Goal: Transaction & Acquisition: Purchase product/service

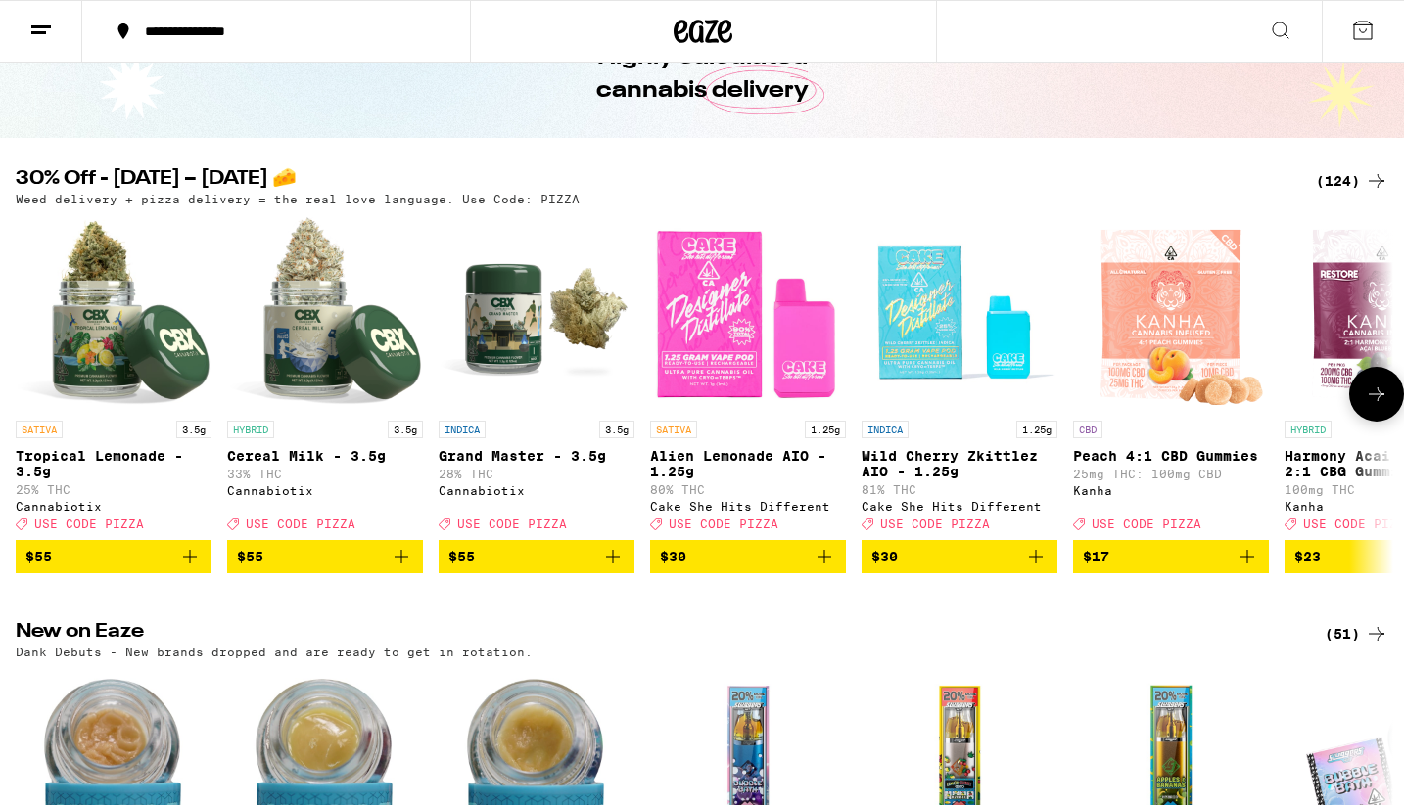
scroll to position [105, 0]
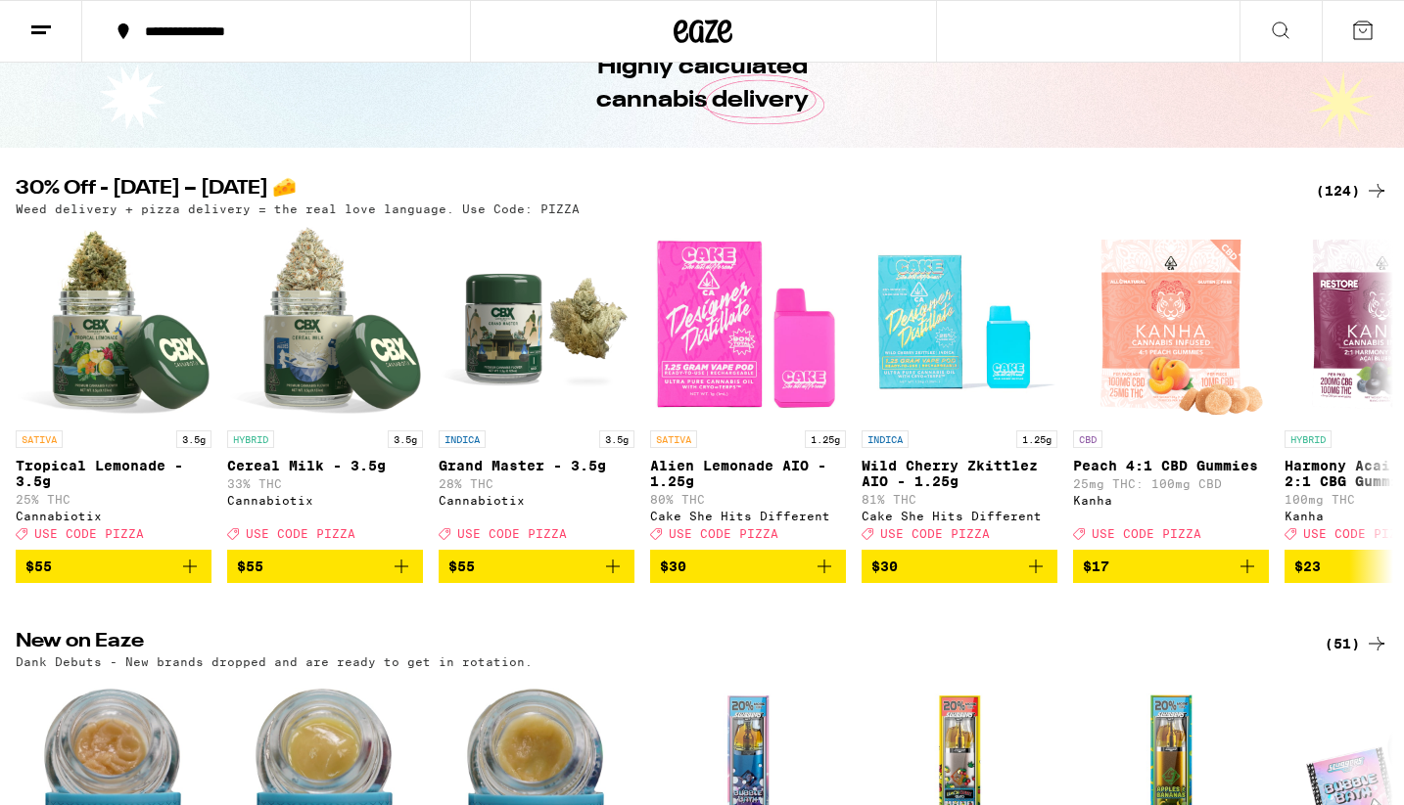
click at [1333, 193] on div "(124)" at bounding box center [1351, 190] width 72 height 23
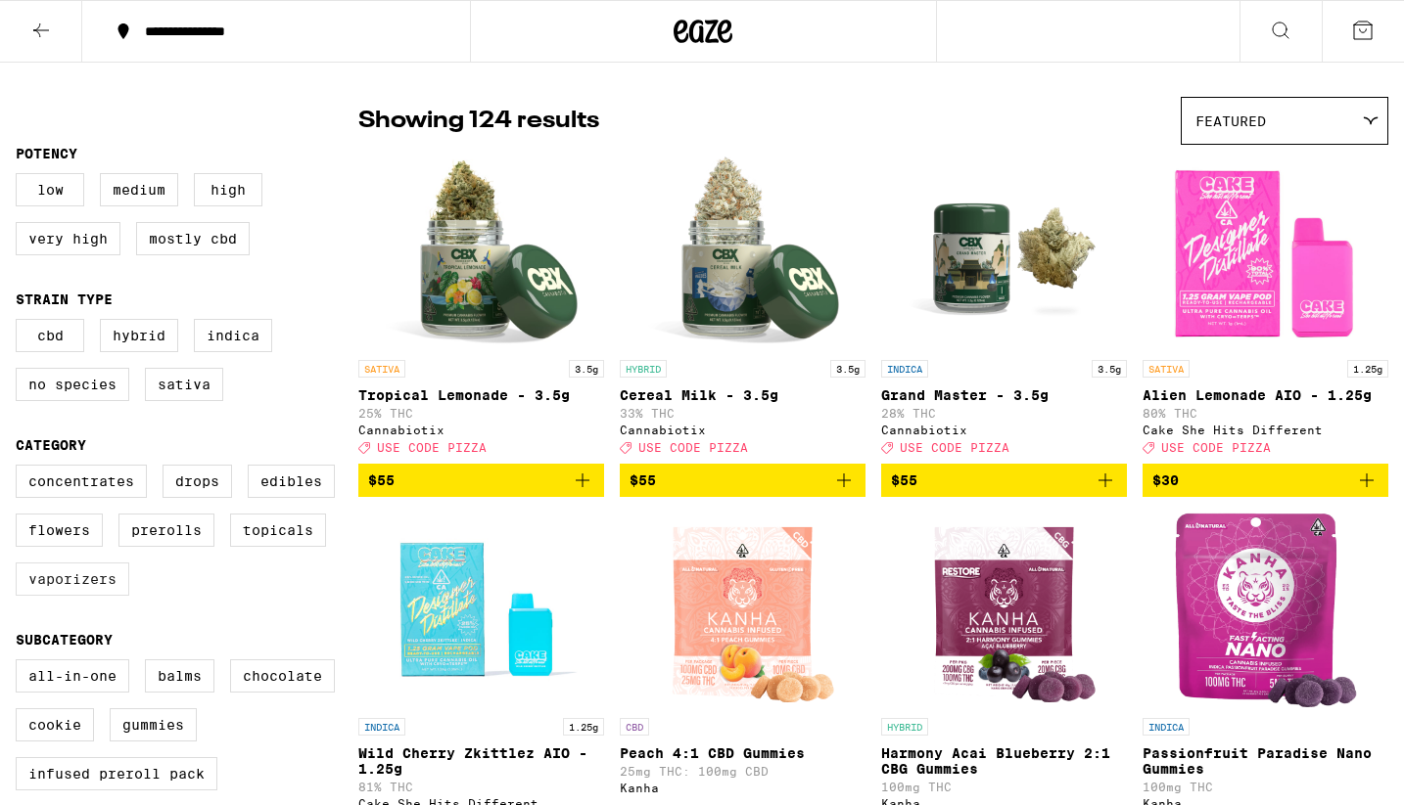
click at [67, 596] on label "Vaporizers" at bounding box center [73, 579] width 114 height 33
click at [21, 469] on input "Vaporizers" at bounding box center [20, 468] width 1 height 1
checkbox input "true"
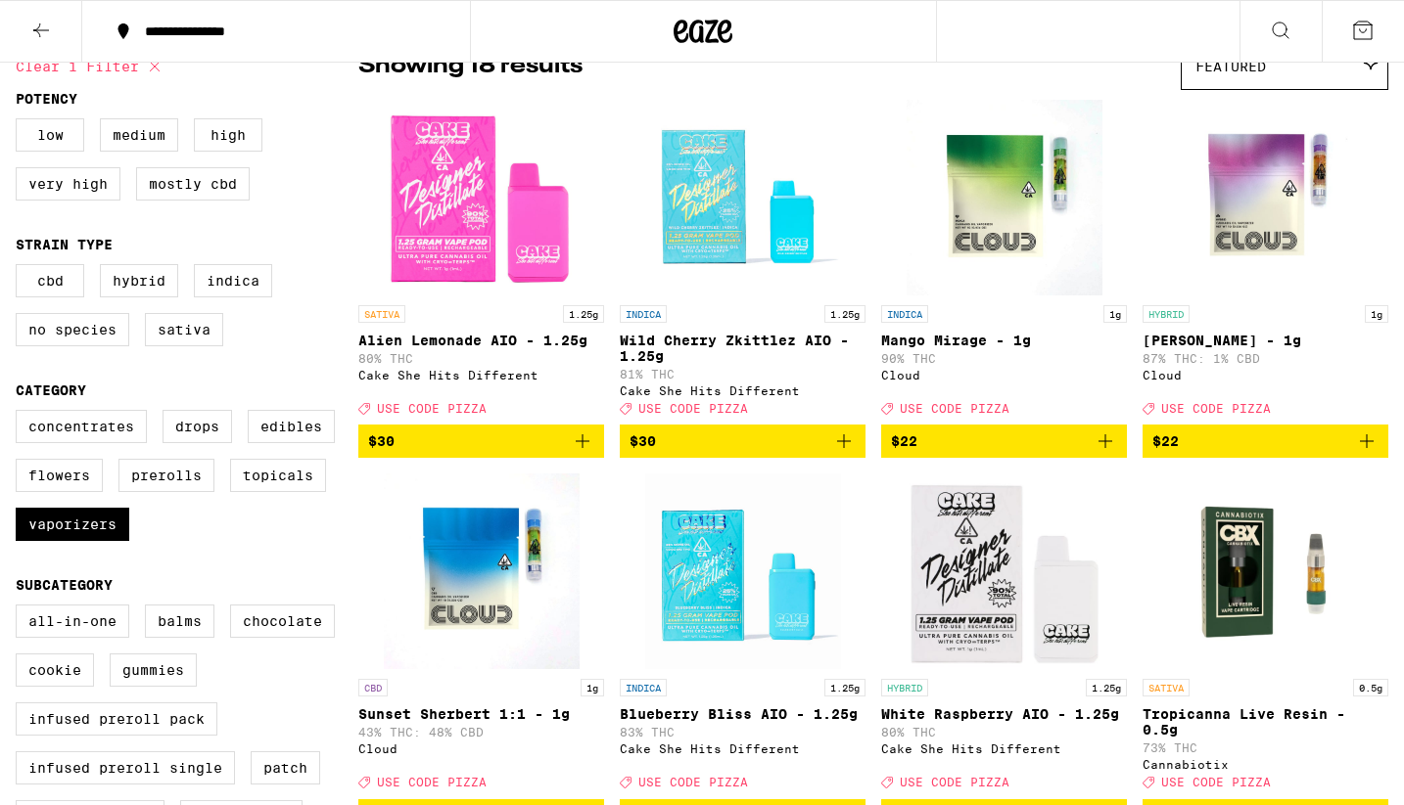
scroll to position [195, 0]
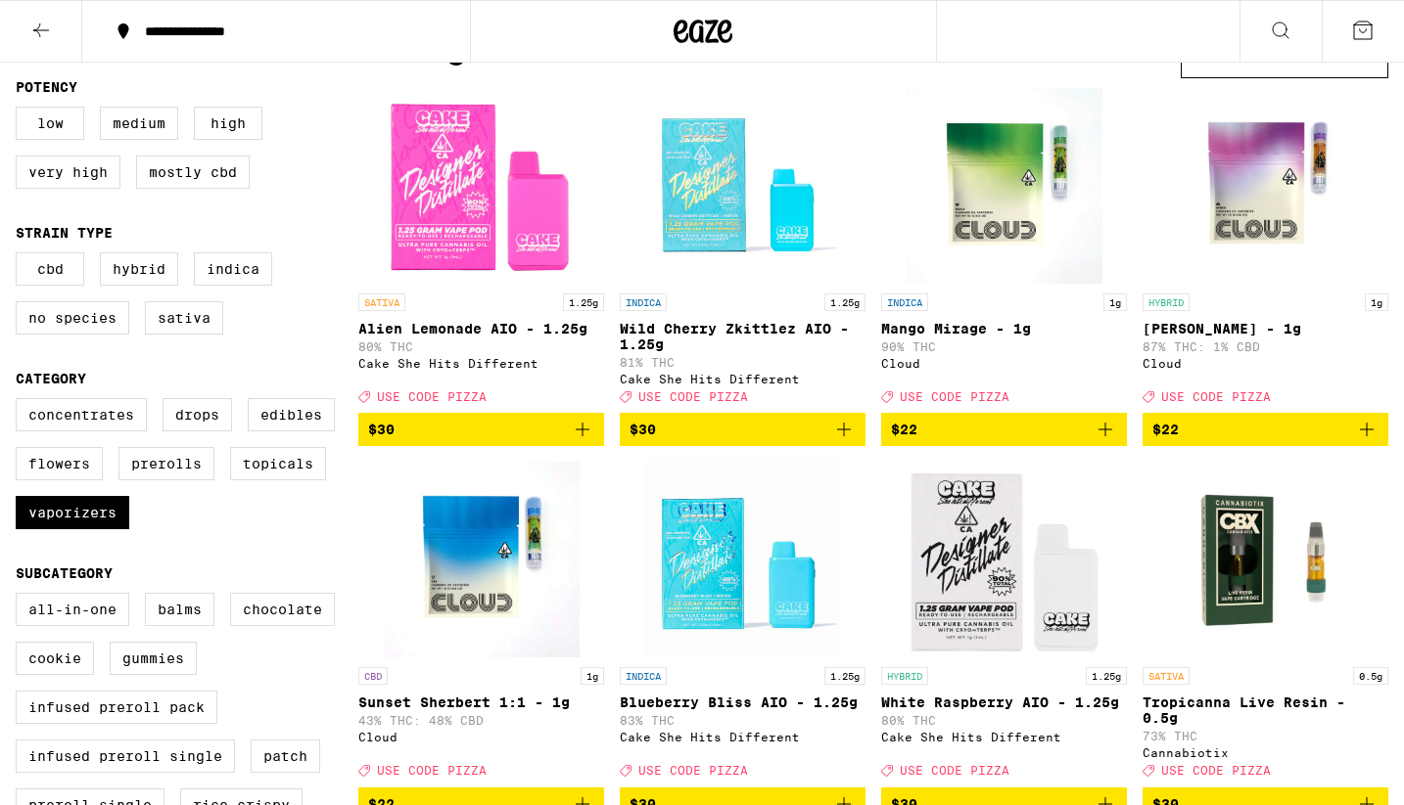
click at [1106, 441] on icon "Add to bag" at bounding box center [1104, 429] width 23 height 23
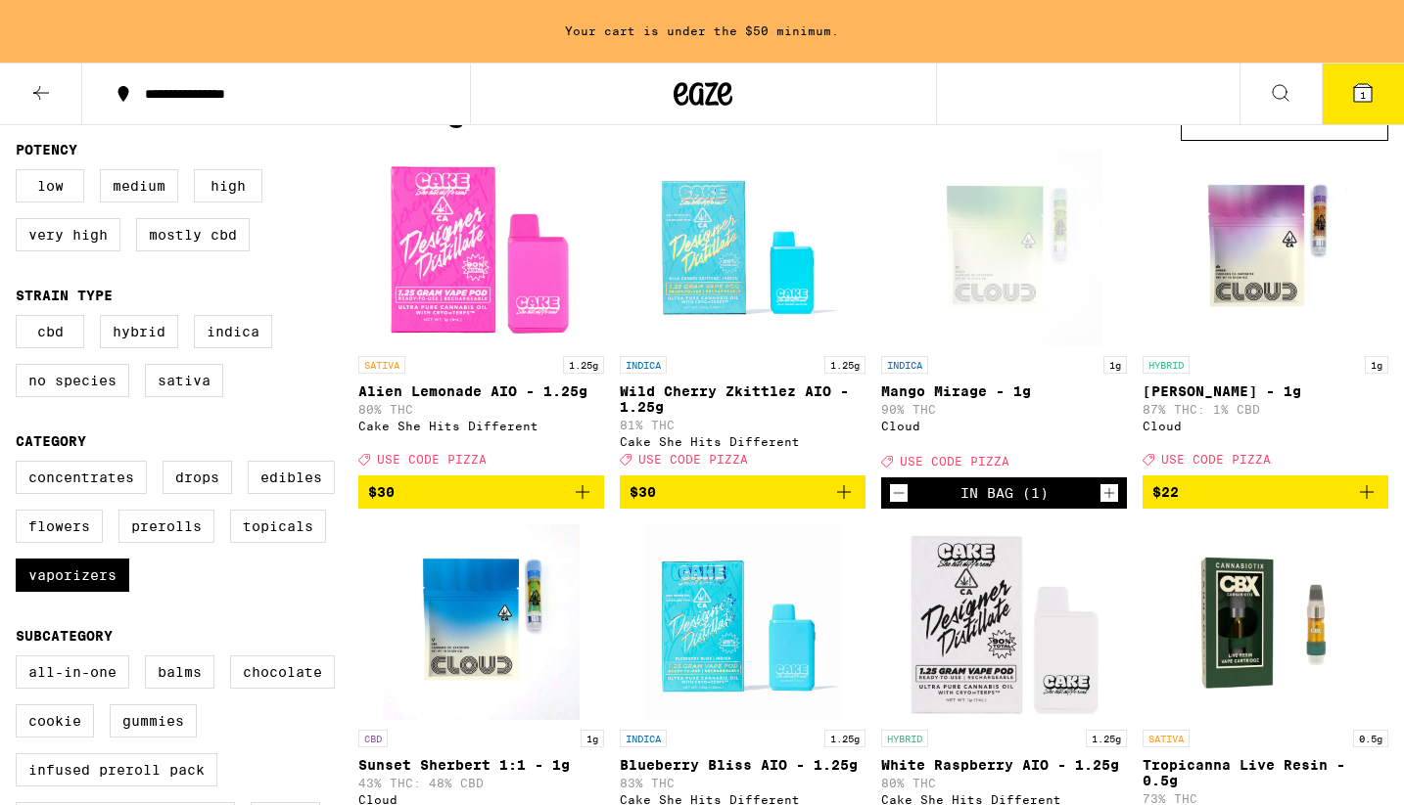
scroll to position [257, 0]
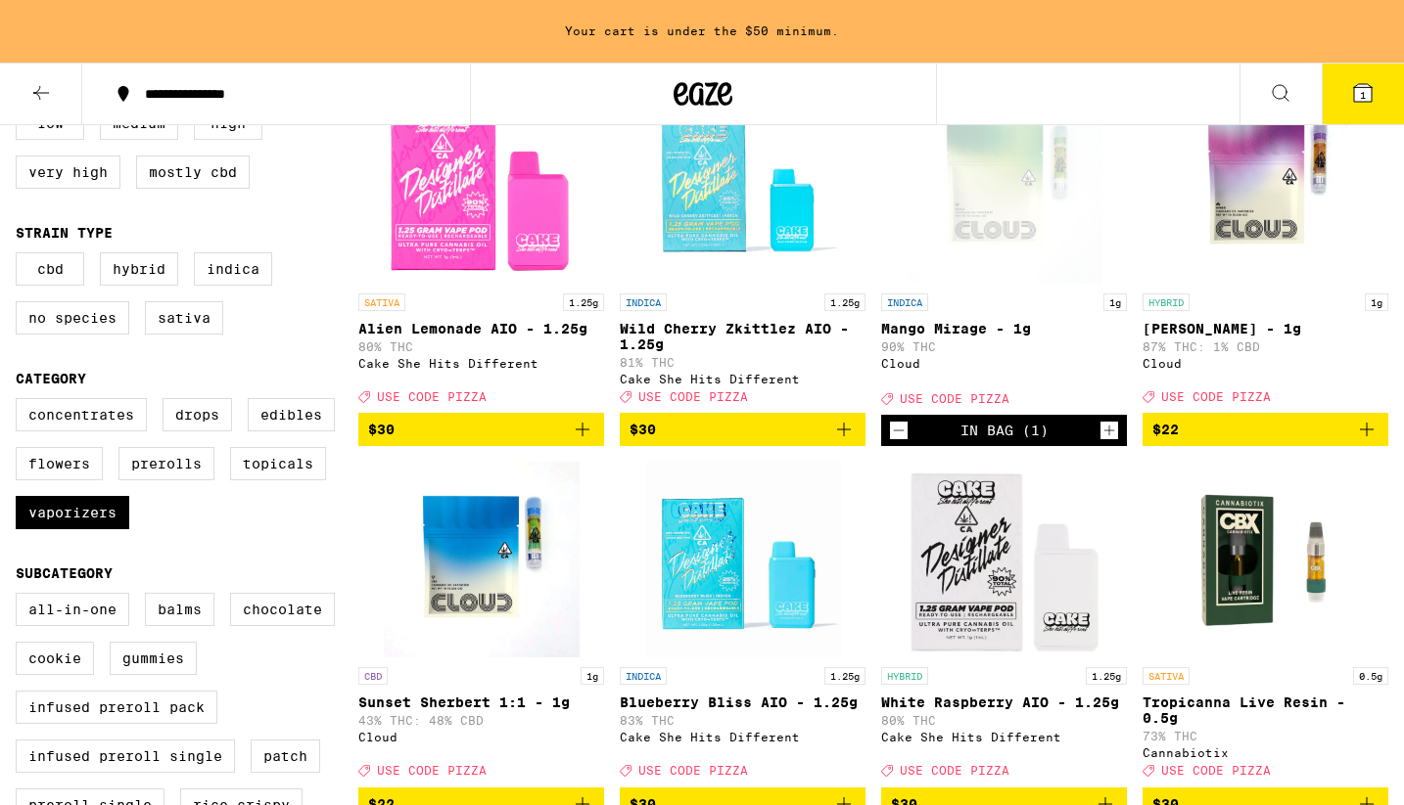
click at [1366, 437] on icon "Add to bag" at bounding box center [1366, 430] width 14 height 14
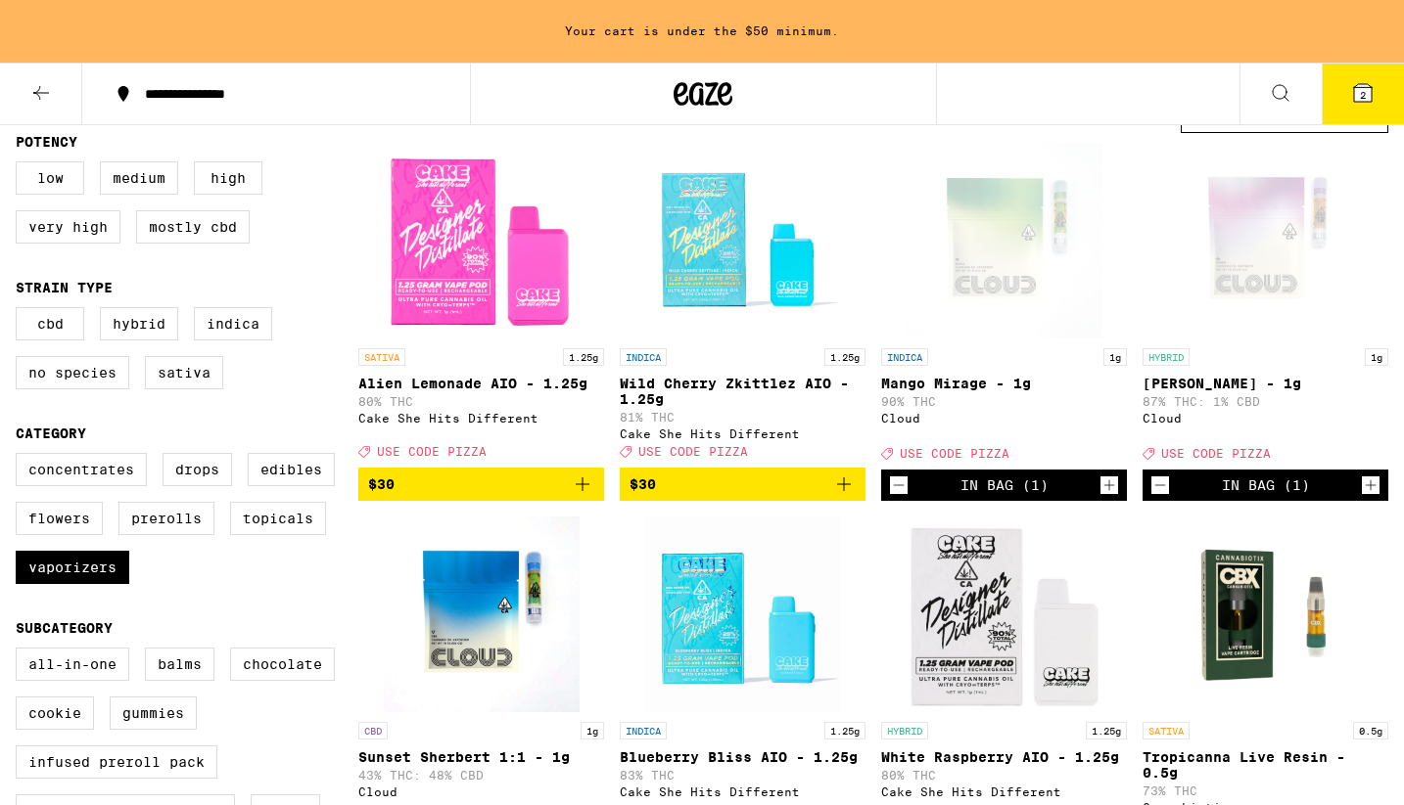
scroll to position [197, 0]
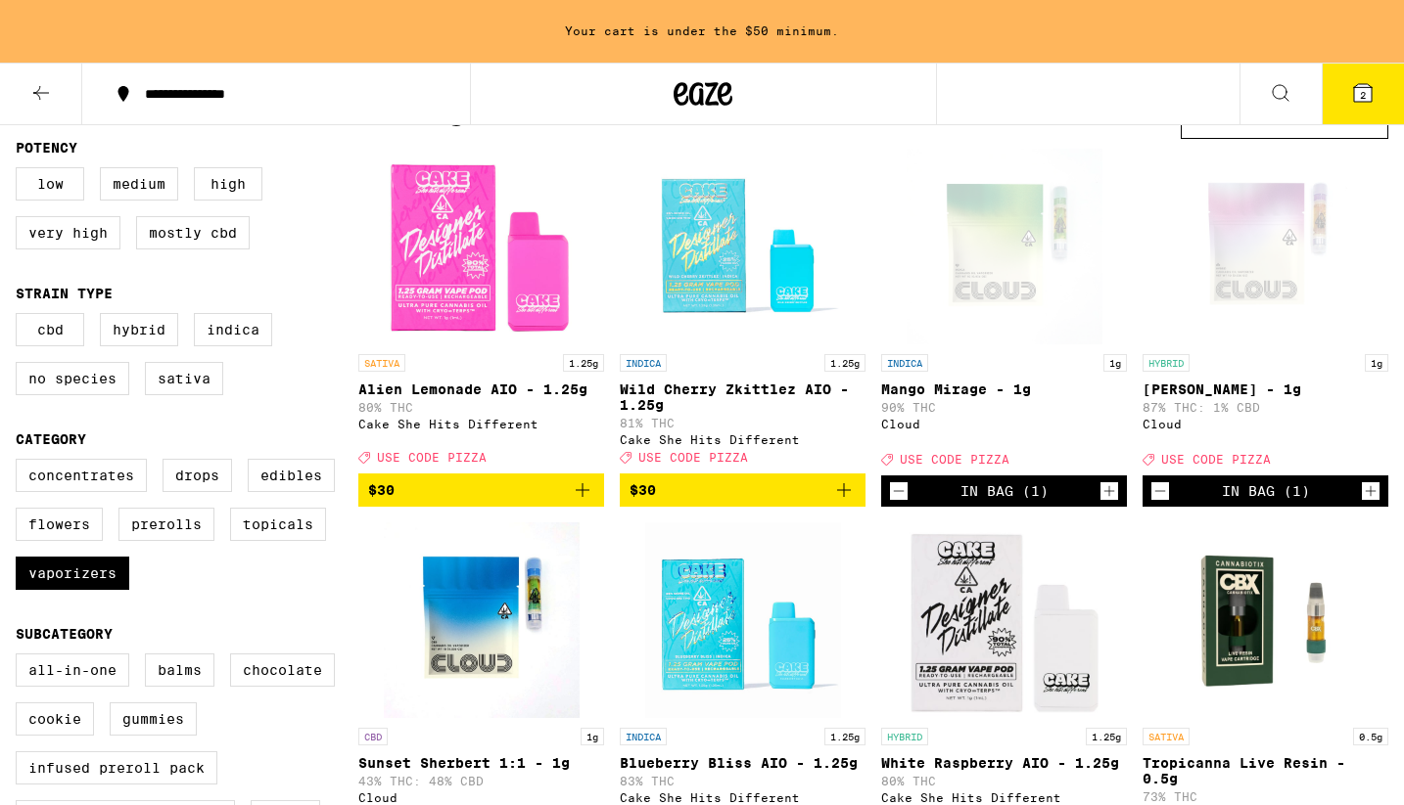
click at [582, 496] on icon "Add to bag" at bounding box center [582, 490] width 23 height 23
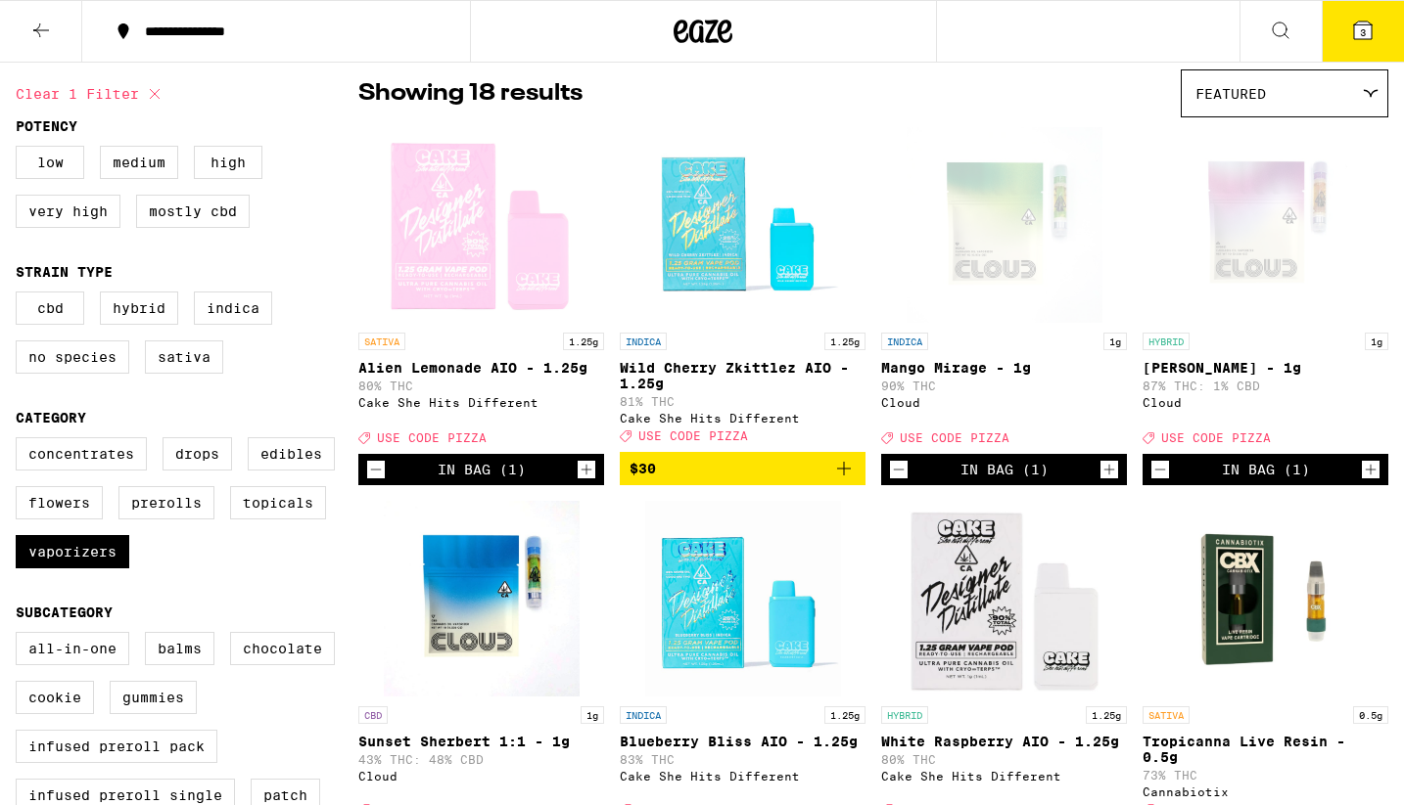
scroll to position [134, 0]
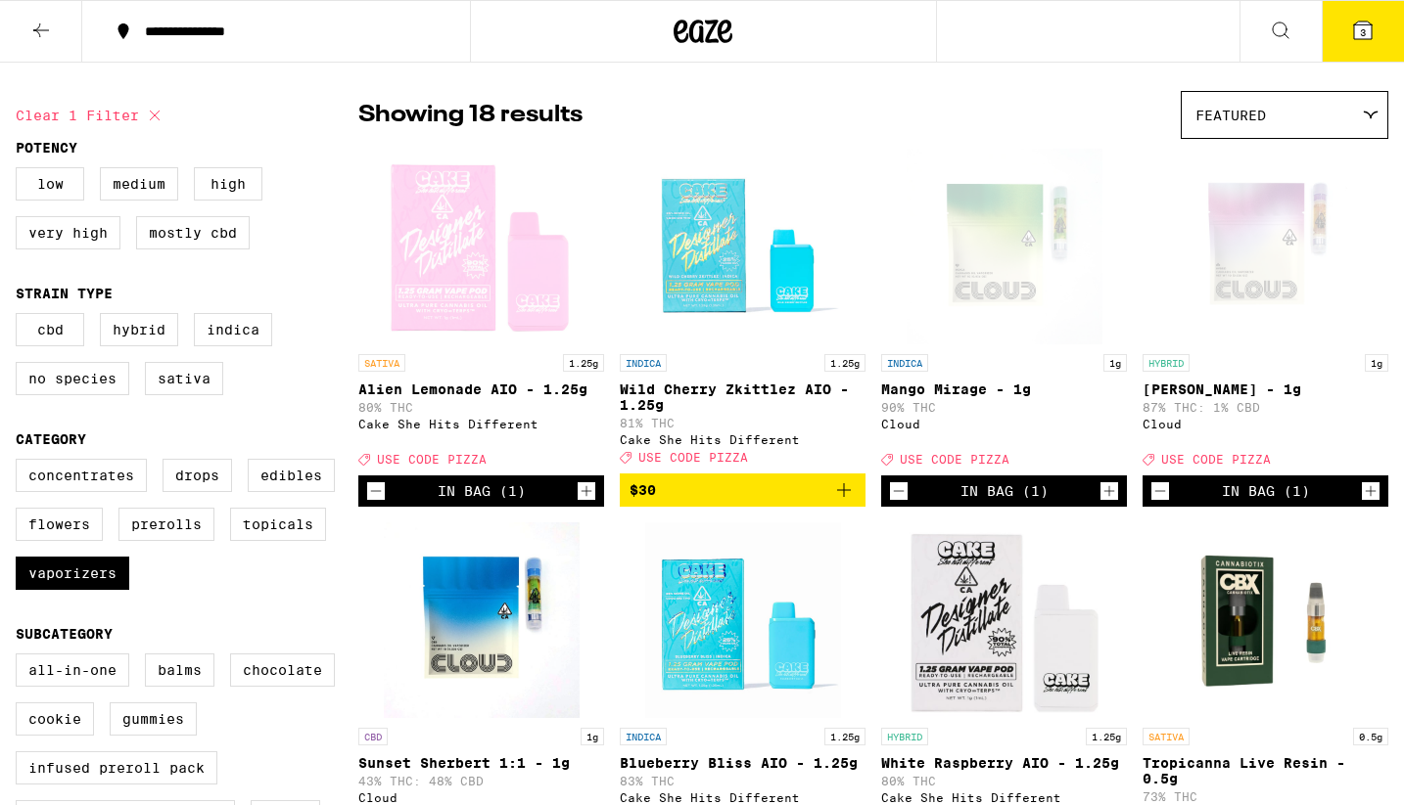
click at [1351, 42] on button "3" at bounding box center [1362, 31] width 82 height 61
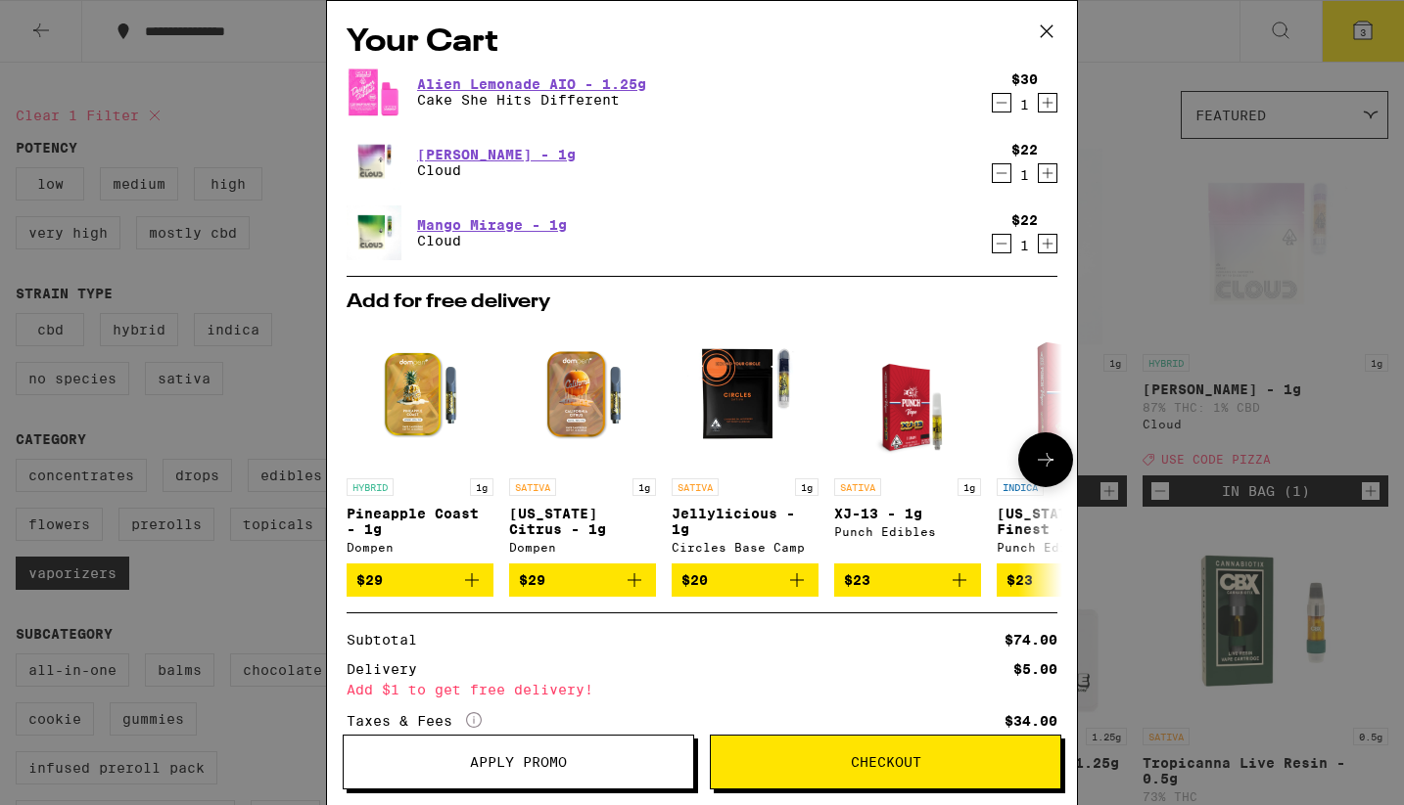
scroll to position [148, 0]
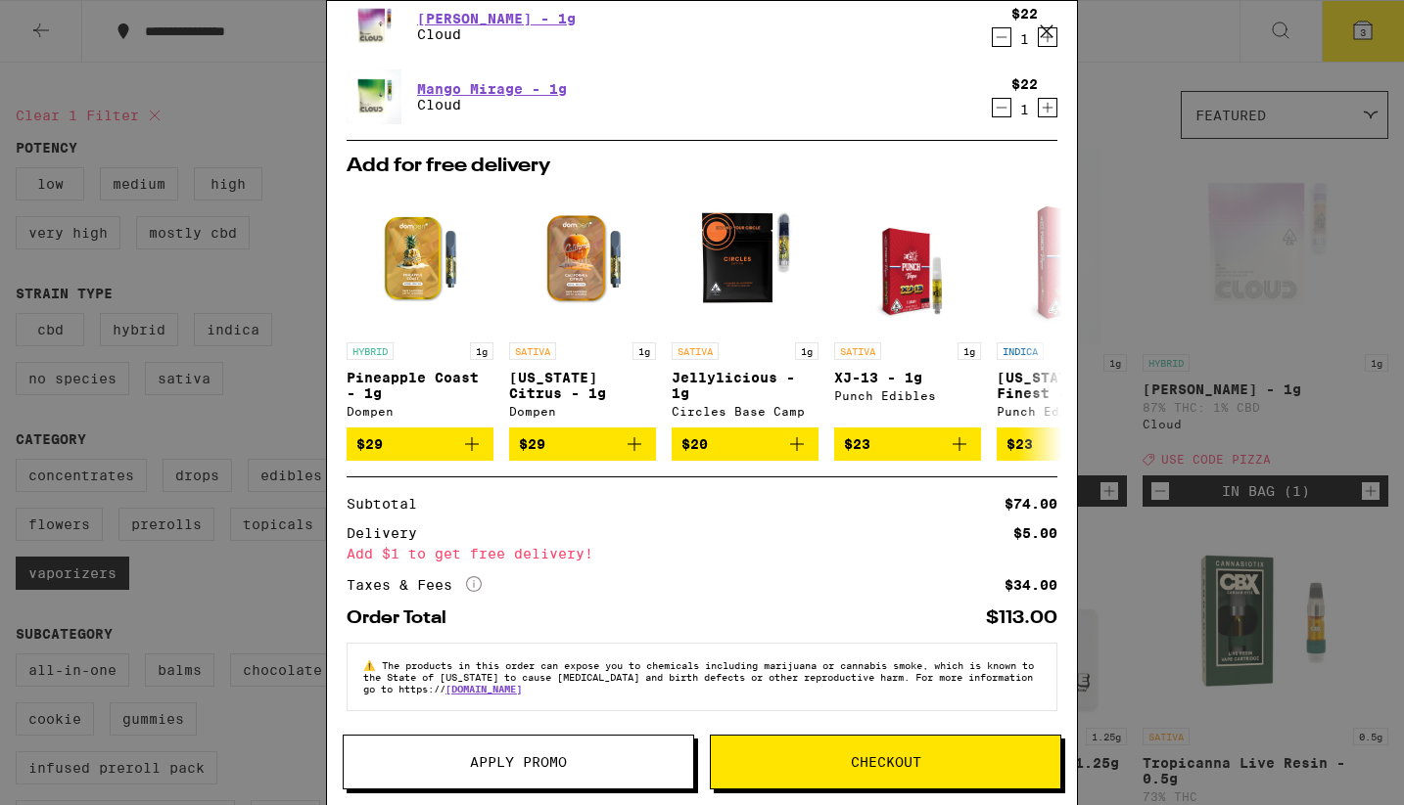
click at [1120, 153] on div "Your Cart Alien Lemonade AIO - 1.25g Cake She Hits Different $30 1 [PERSON_NAME…" at bounding box center [702, 402] width 1404 height 805
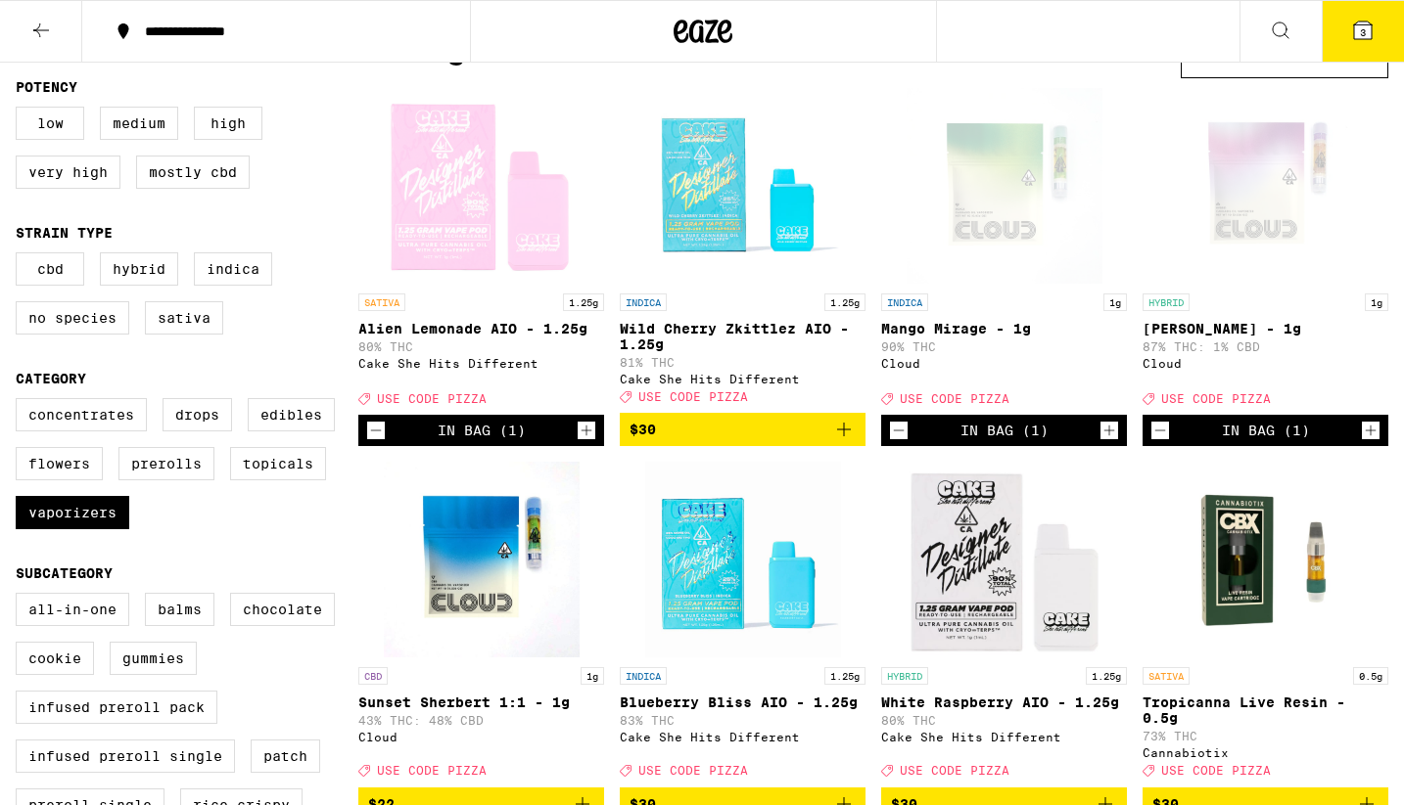
scroll to position [200, 0]
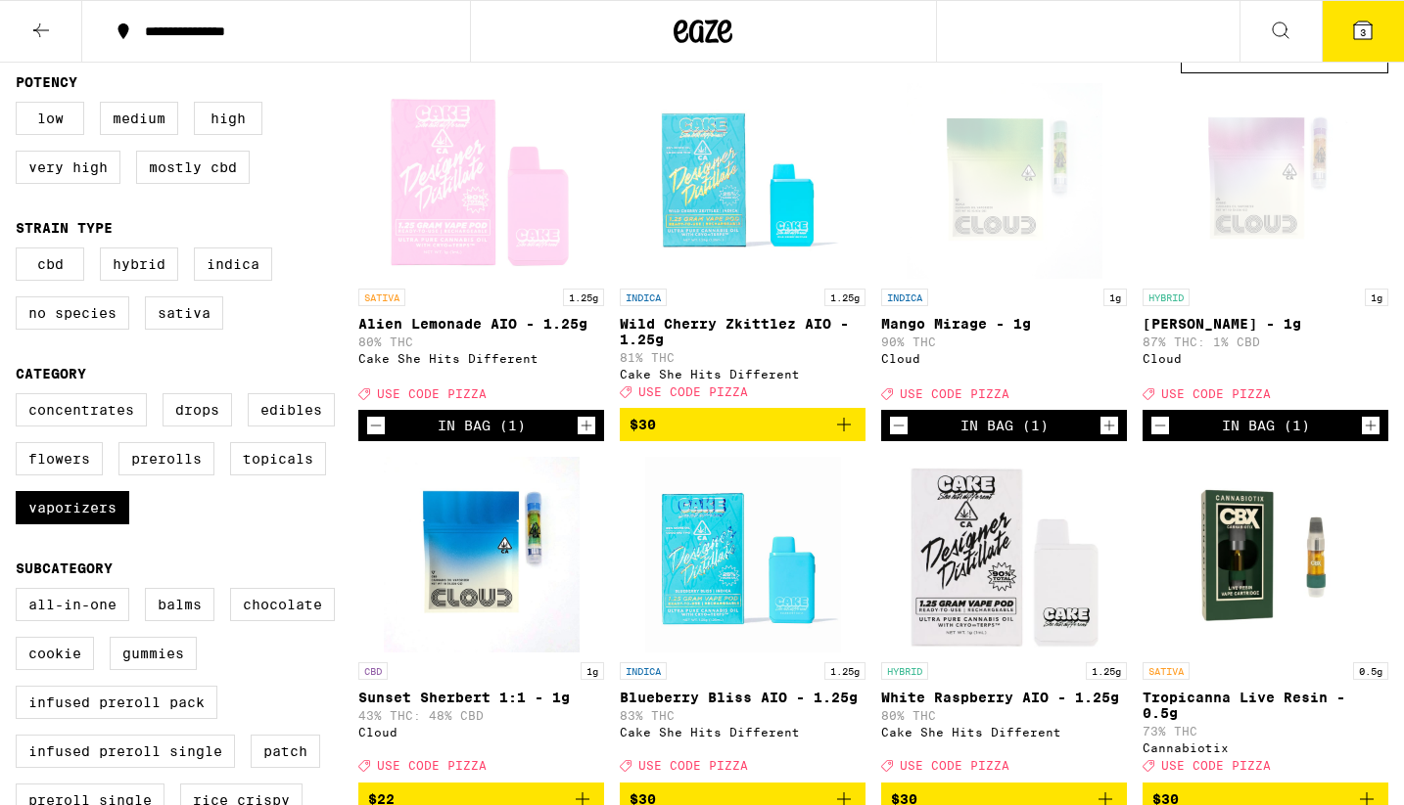
click at [1352, 43] on button "3" at bounding box center [1362, 31] width 82 height 61
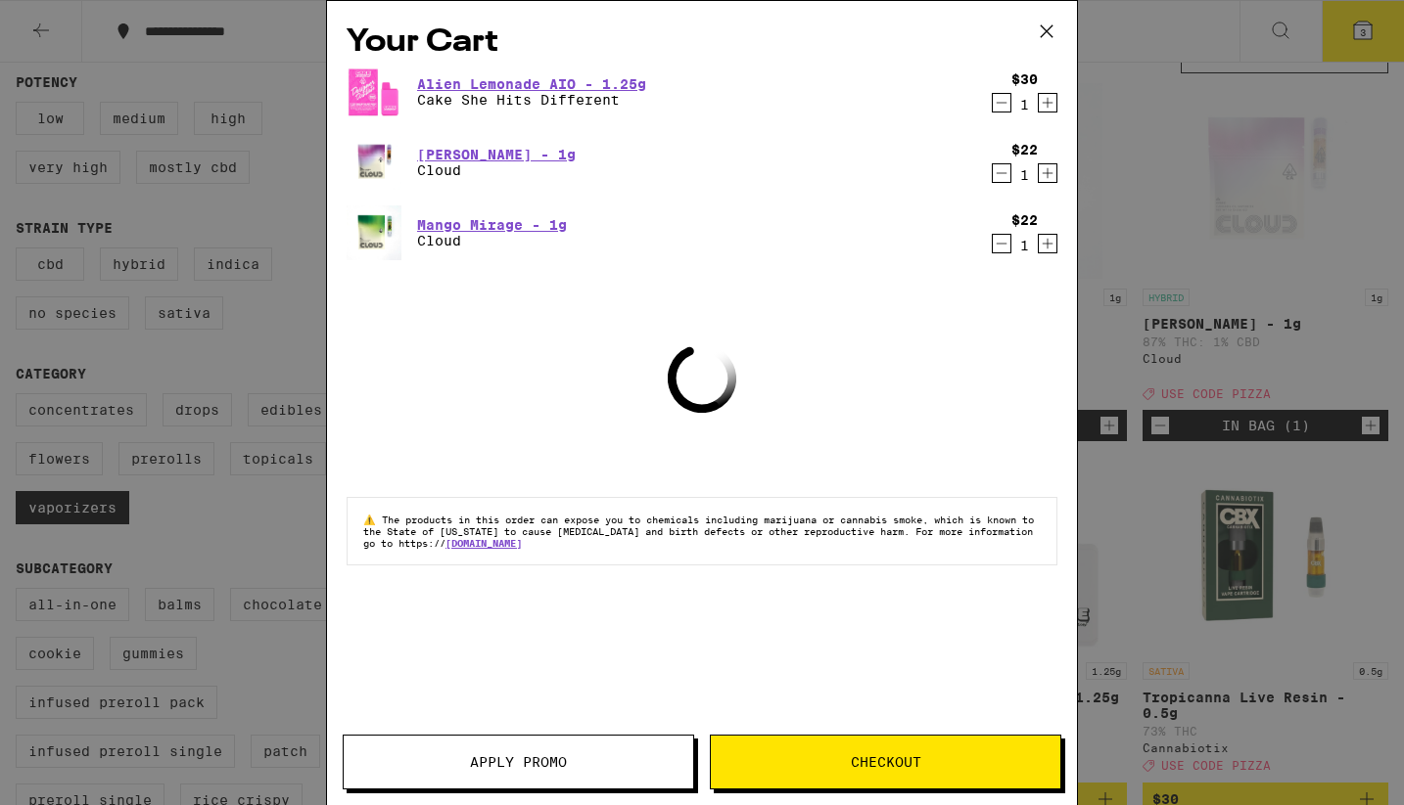
click at [551, 761] on span "Apply Promo" at bounding box center [518, 763] width 97 height 14
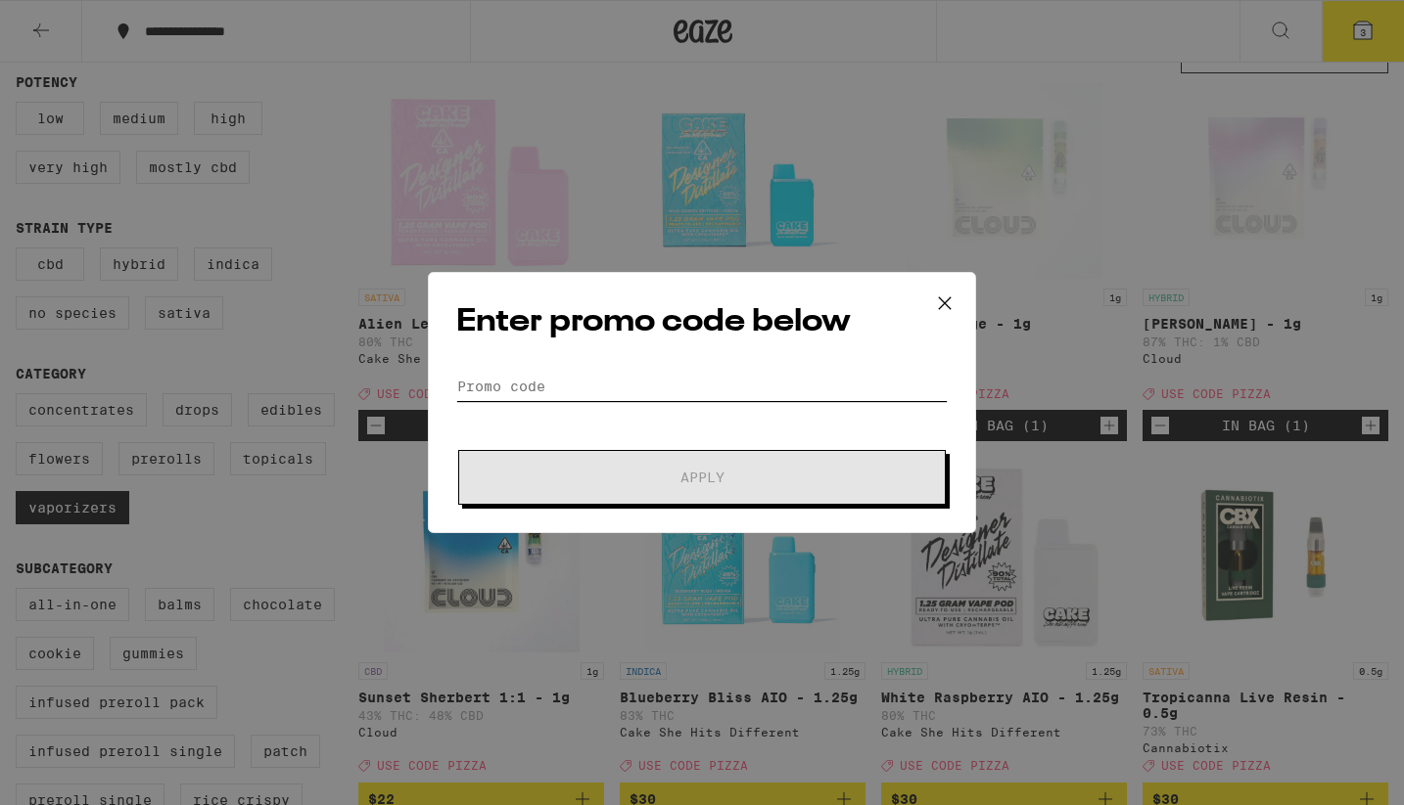
click at [656, 387] on input "Promo Code" at bounding box center [701, 386] width 491 height 29
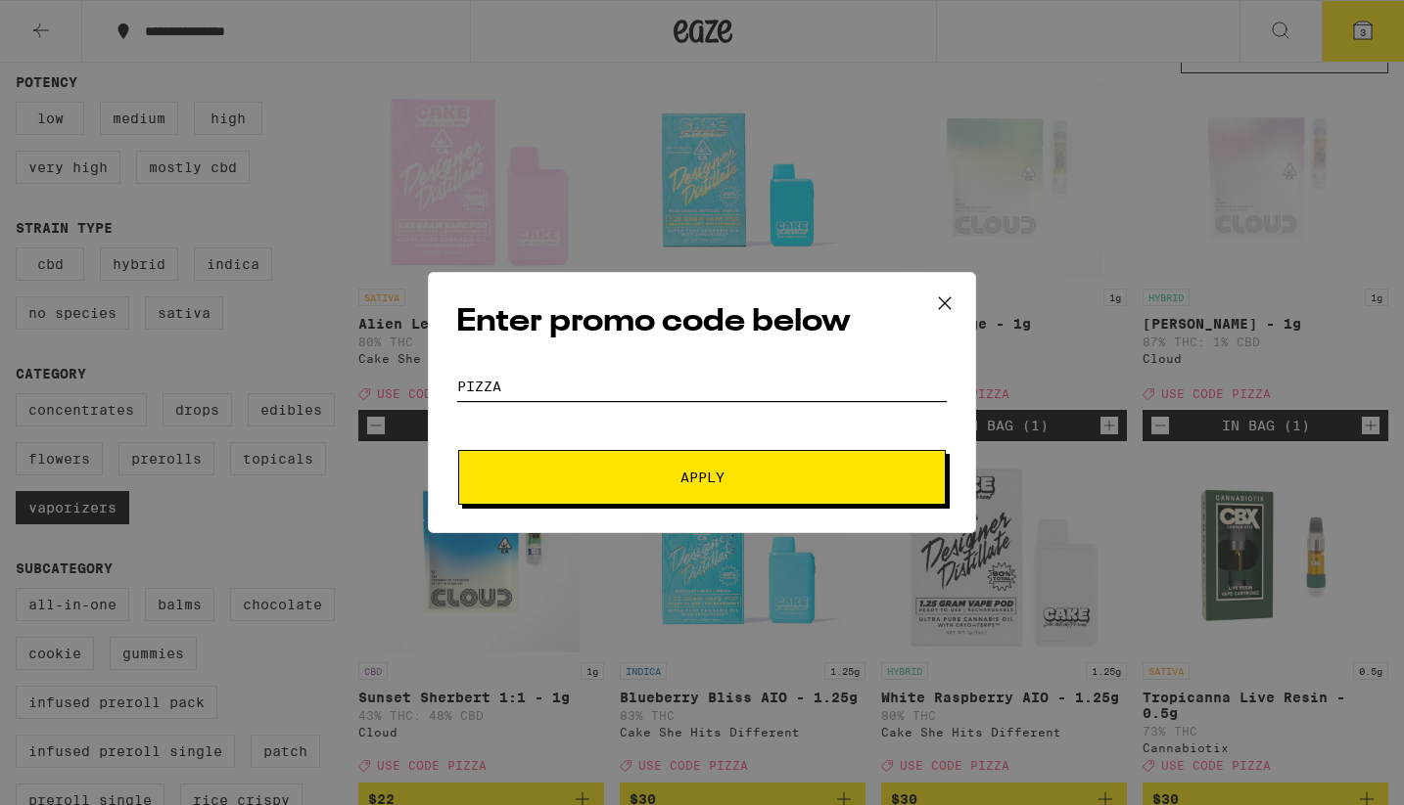
type input "pizza"
click at [719, 458] on button "Apply" at bounding box center [701, 477] width 487 height 55
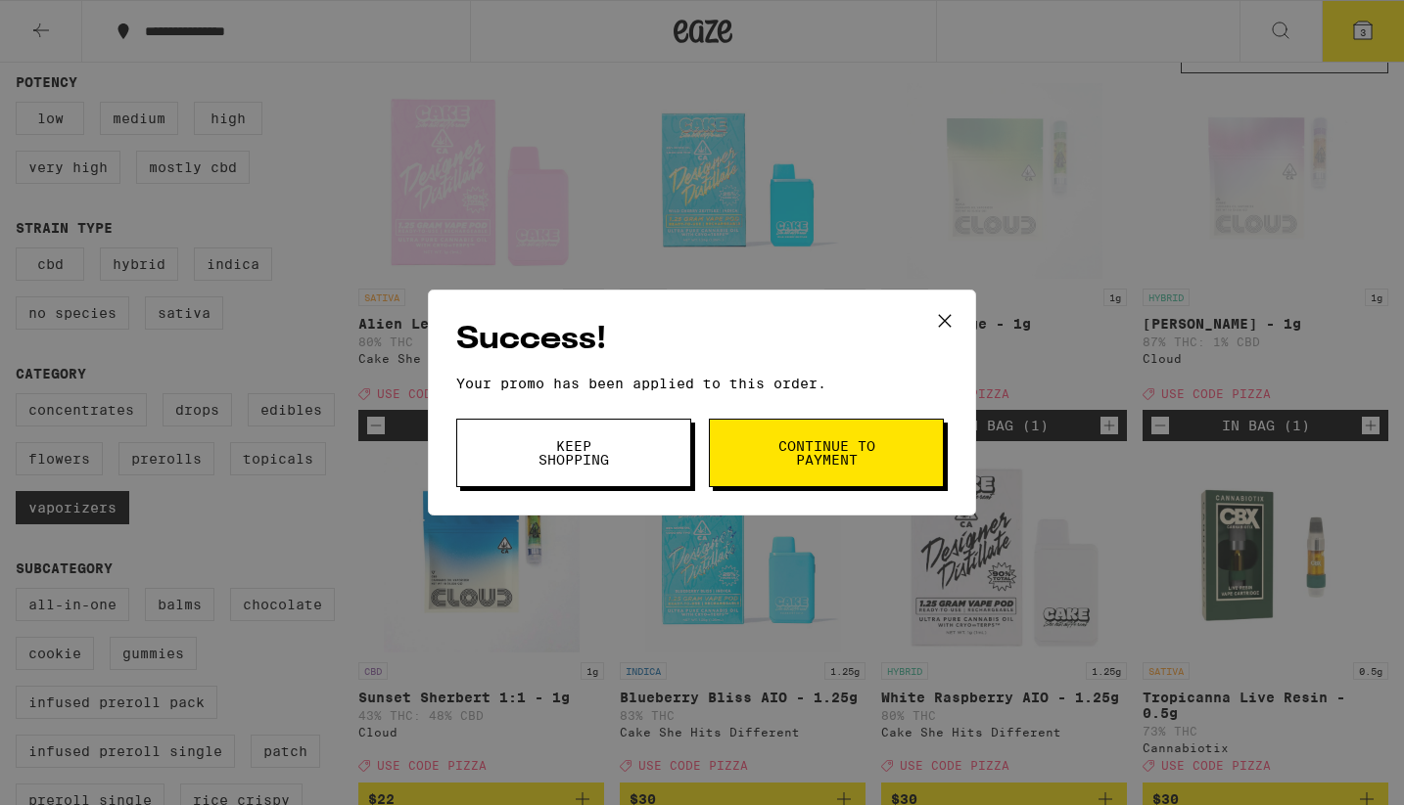
click at [779, 457] on span "Continue to payment" at bounding box center [826, 452] width 100 height 27
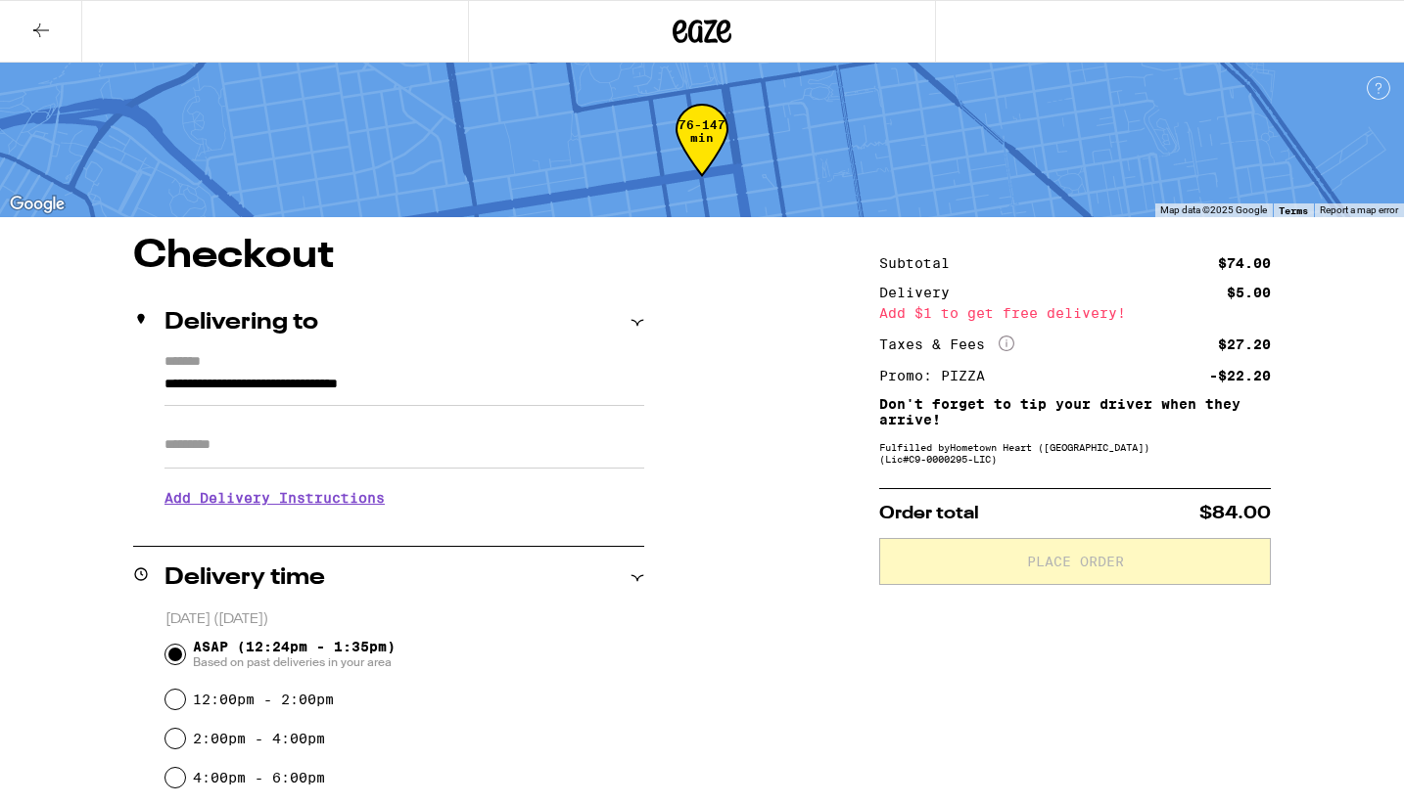
click at [46, 33] on icon at bounding box center [40, 30] width 23 height 23
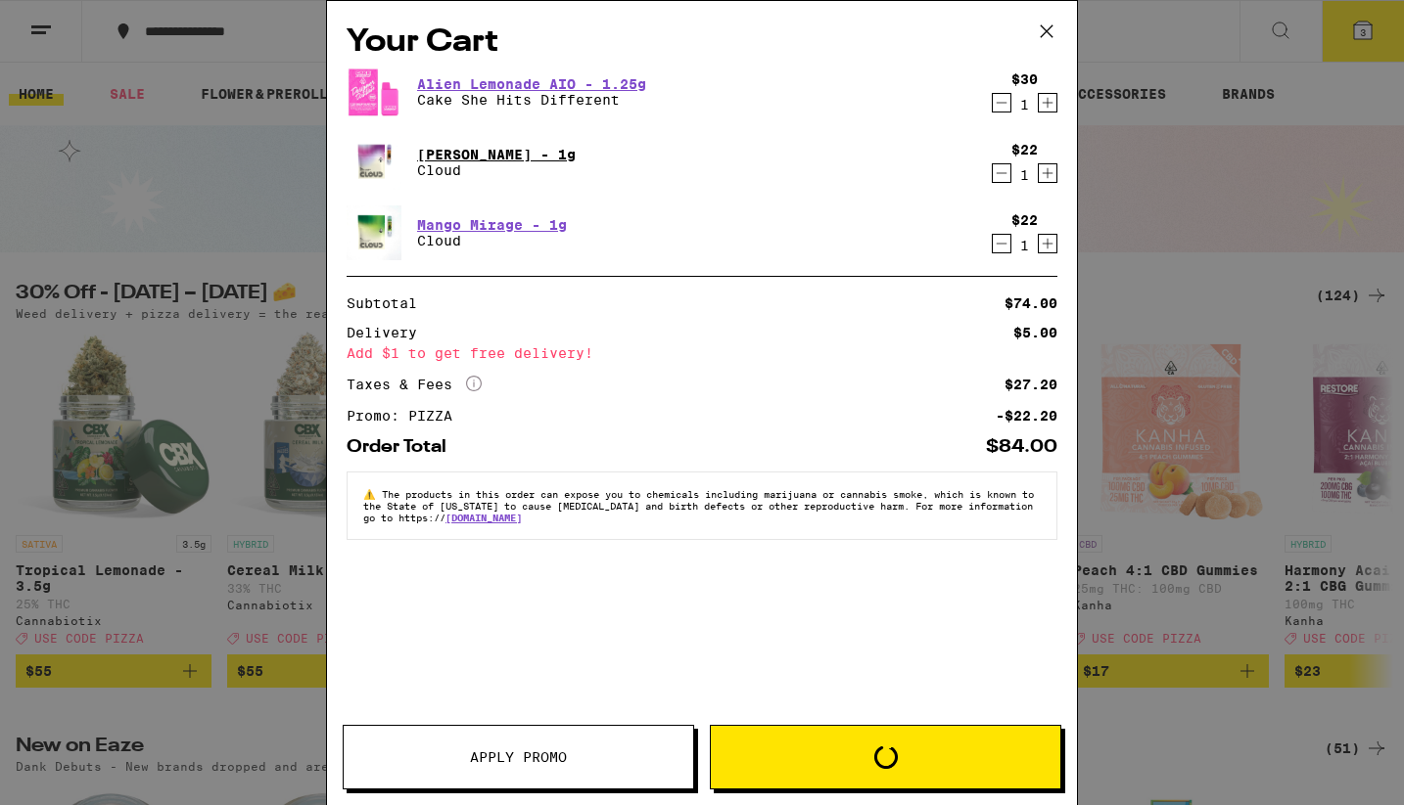
click at [701, 152] on div "[PERSON_NAME] - 1g Cloud" at bounding box center [663, 162] width 635 height 55
click at [476, 155] on link "[PERSON_NAME] - 1g" at bounding box center [496, 155] width 159 height 16
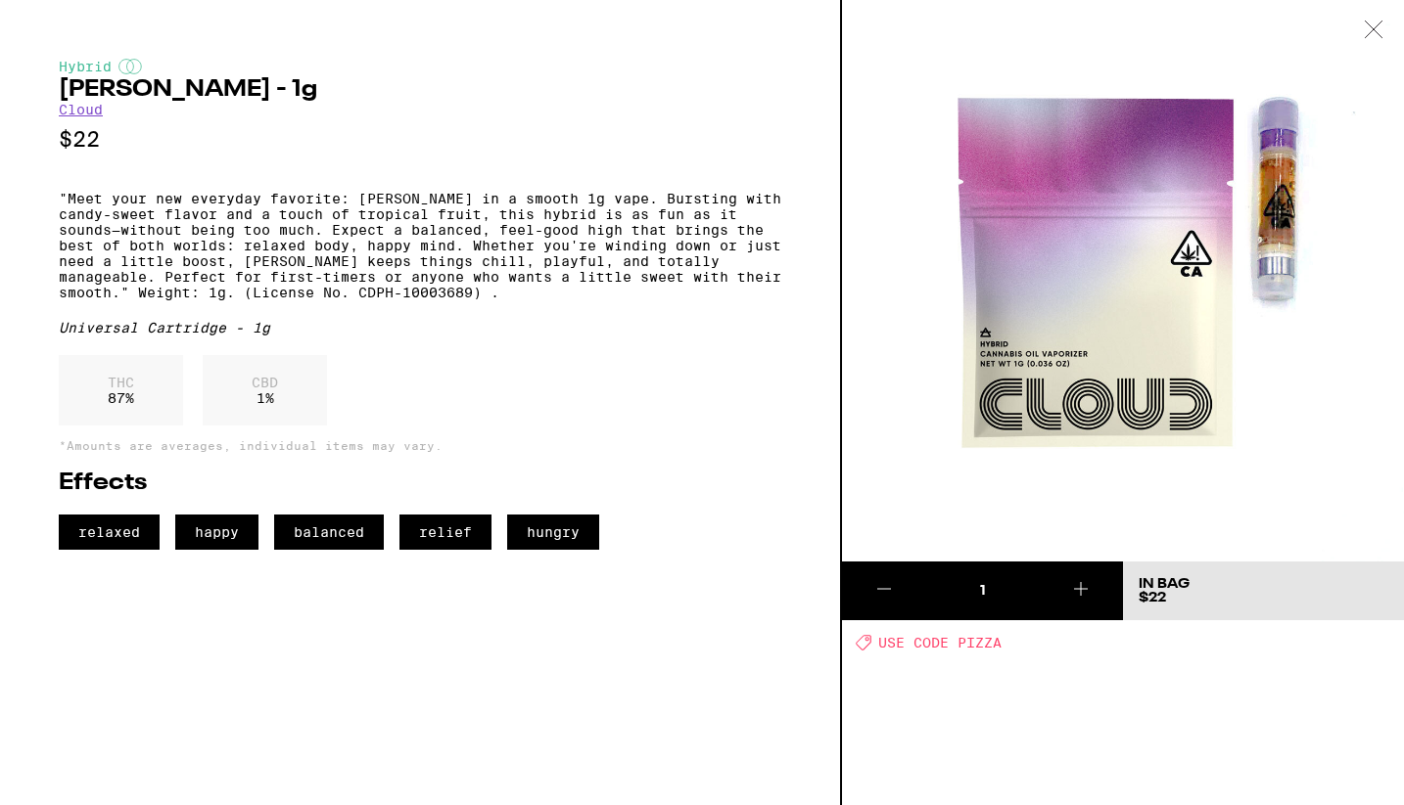
click at [442, 152] on p "$22" at bounding box center [420, 139] width 722 height 24
click at [1086, 585] on icon at bounding box center [1080, 588] width 23 height 23
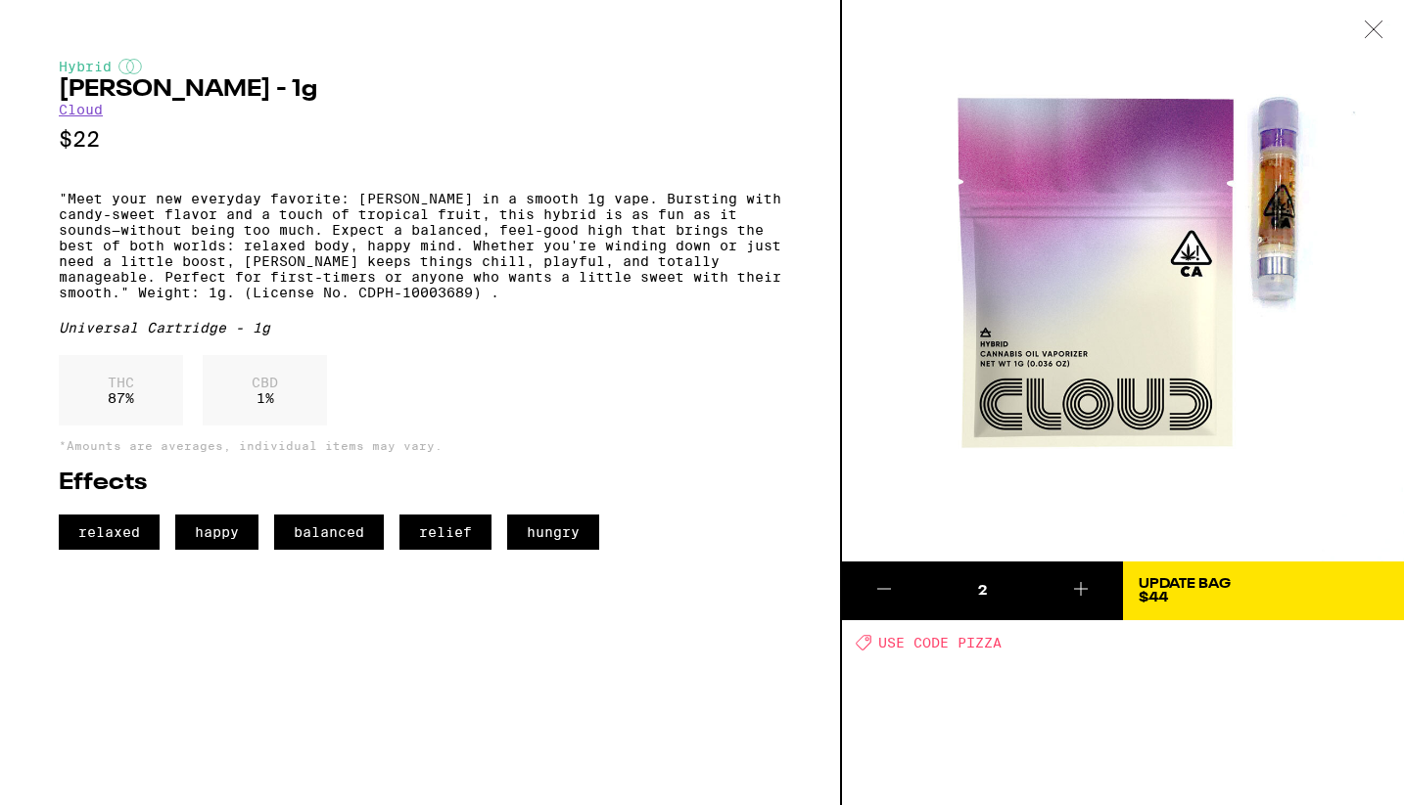
click at [1226, 594] on div "Update Bag $44" at bounding box center [1184, 590] width 92 height 27
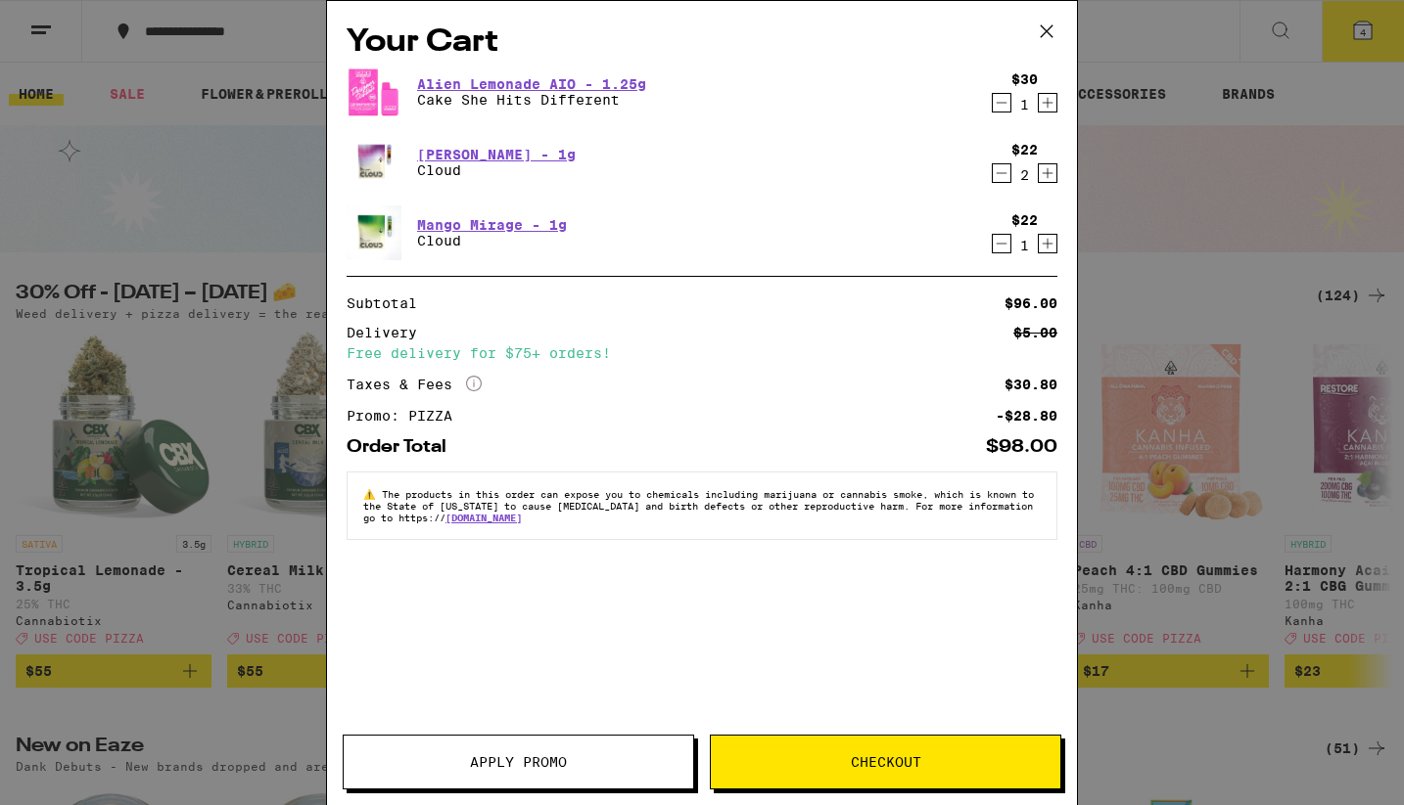
click at [894, 772] on button "Checkout" at bounding box center [885, 762] width 351 height 55
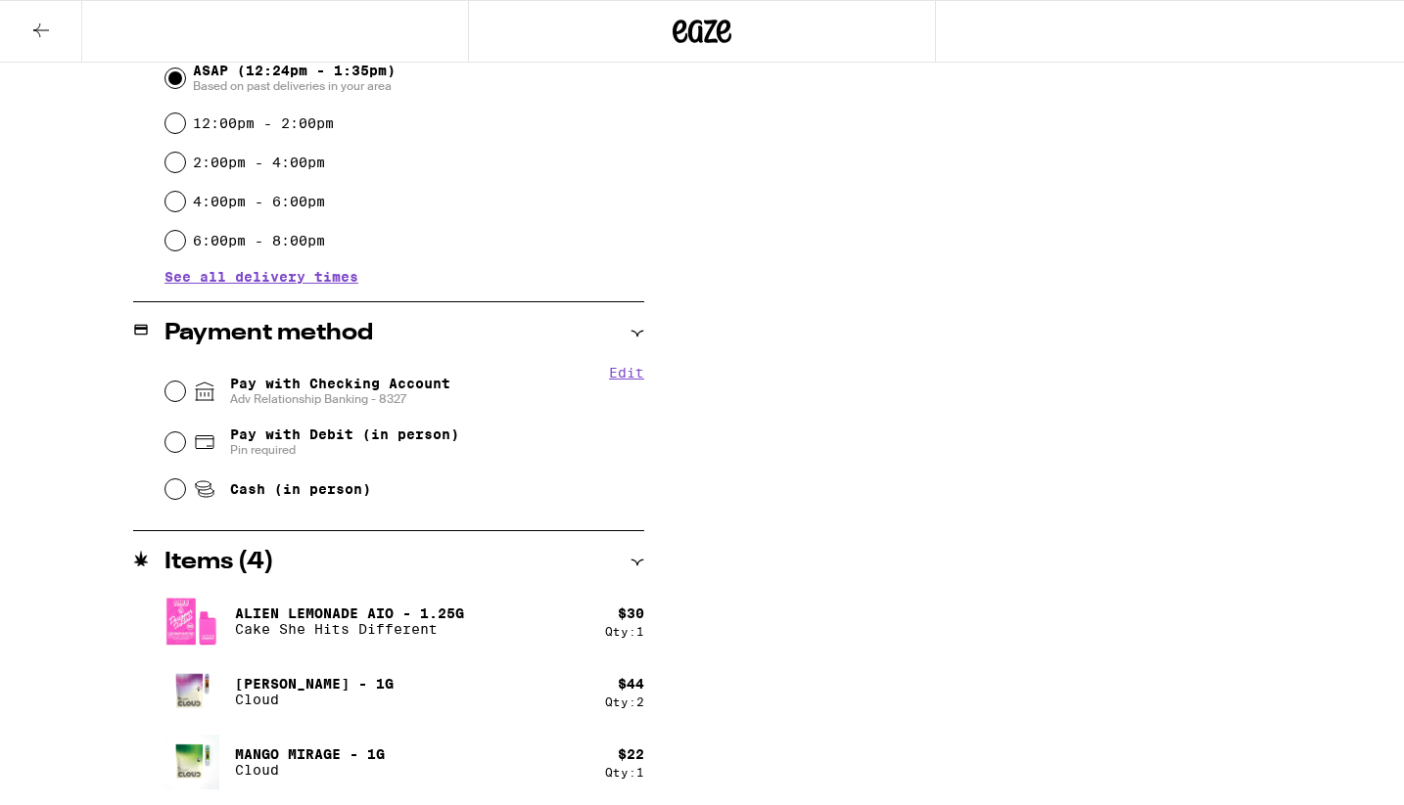
scroll to position [577, 0]
click at [235, 396] on span "Adv Relationship Banking - 8327" at bounding box center [340, 399] width 220 height 16
click at [185, 396] on input "Pay with Checking Account Adv Relationship Banking - 8327" at bounding box center [175, 391] width 20 height 20
radio input "true"
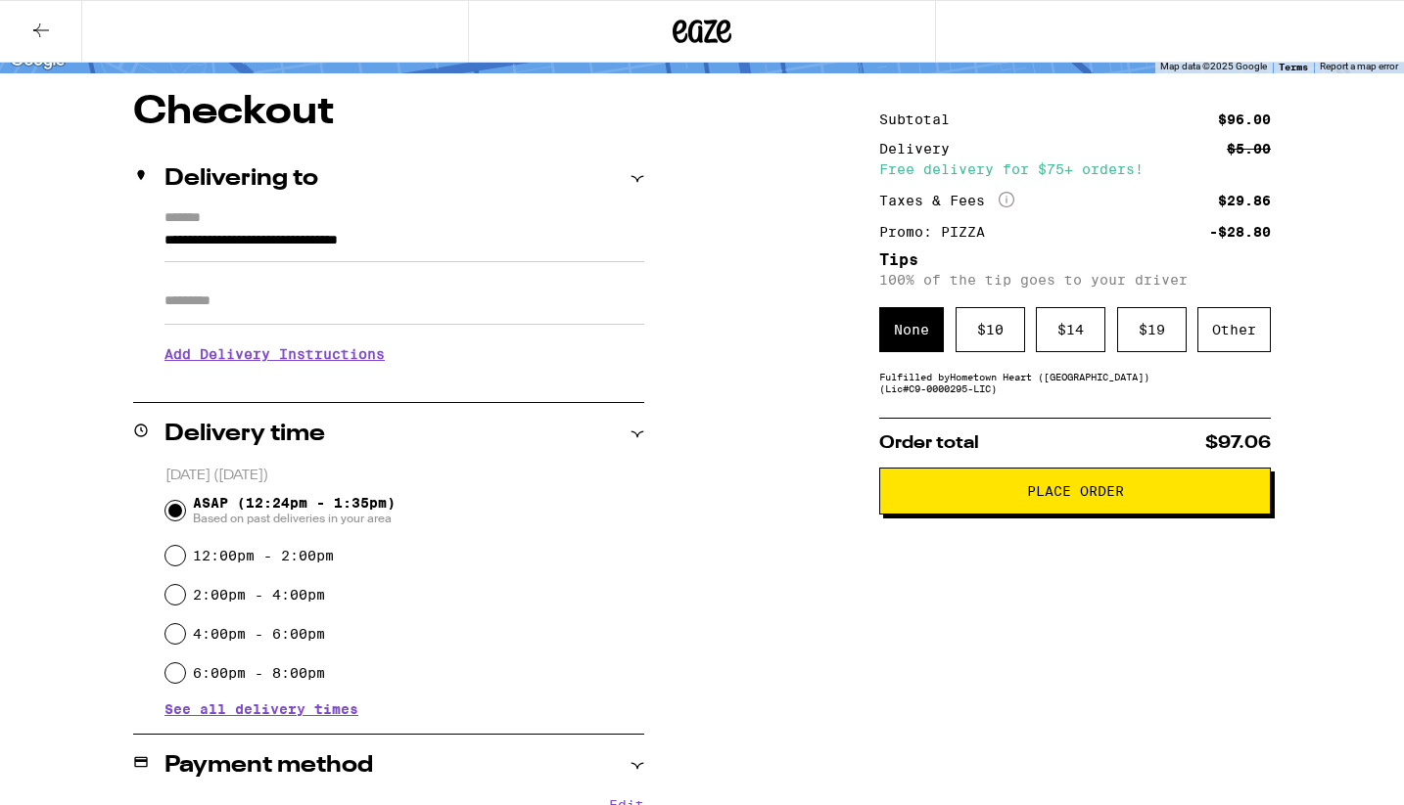
scroll to position [141, 0]
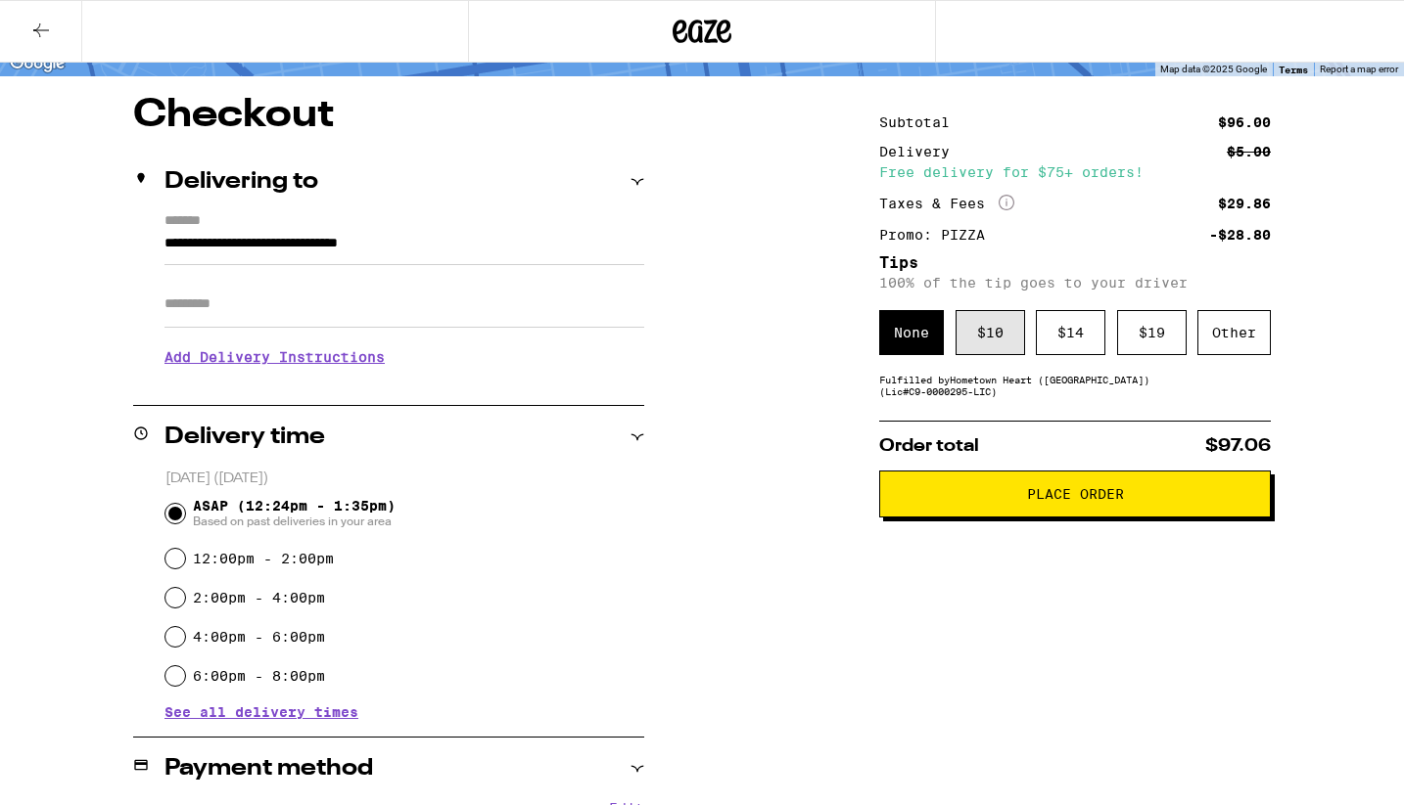
click at [982, 351] on div "$ 10" at bounding box center [989, 332] width 69 height 45
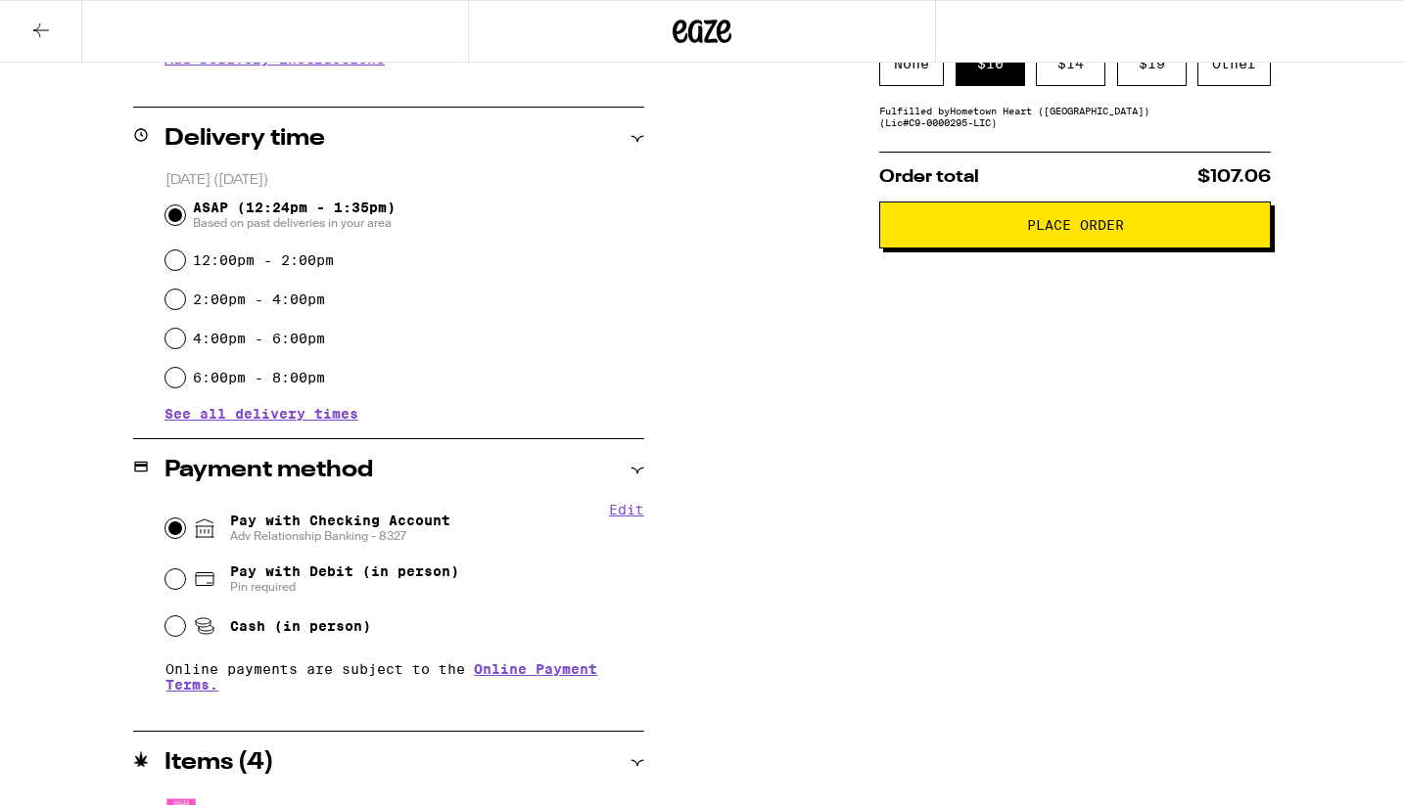
scroll to position [593, 0]
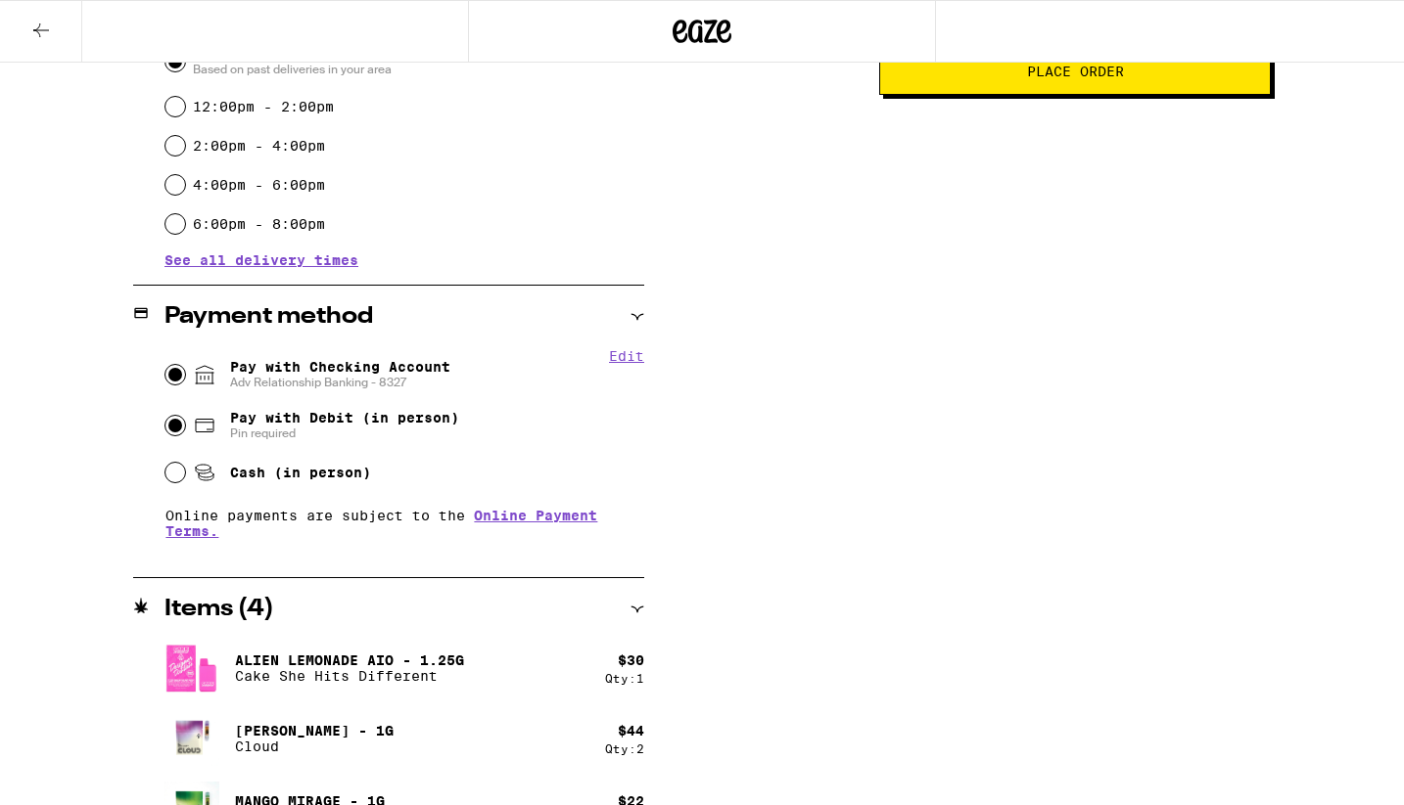
click at [178, 430] on input "Pay with Debit (in person) Pin required" at bounding box center [175, 426] width 20 height 20
radio input "true"
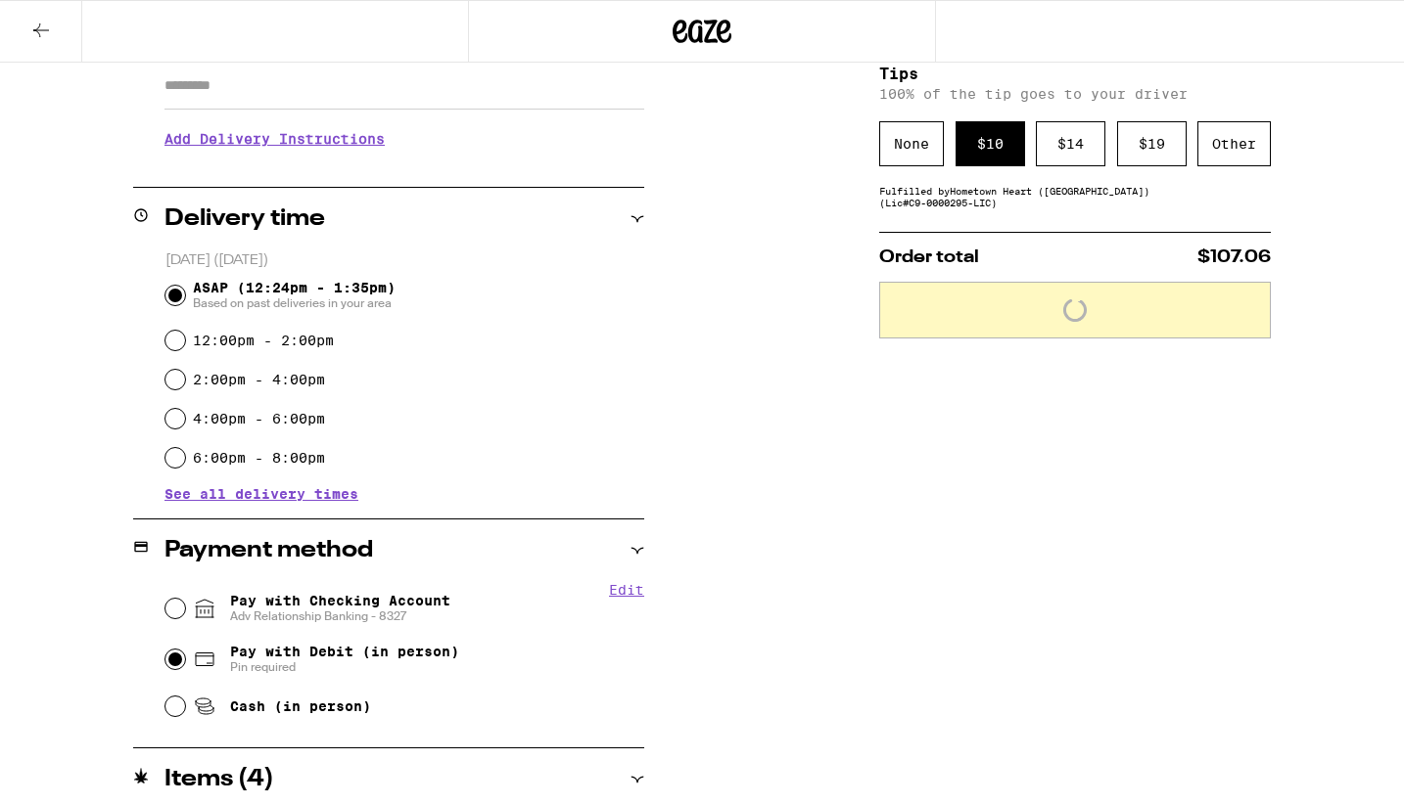
scroll to position [340, 0]
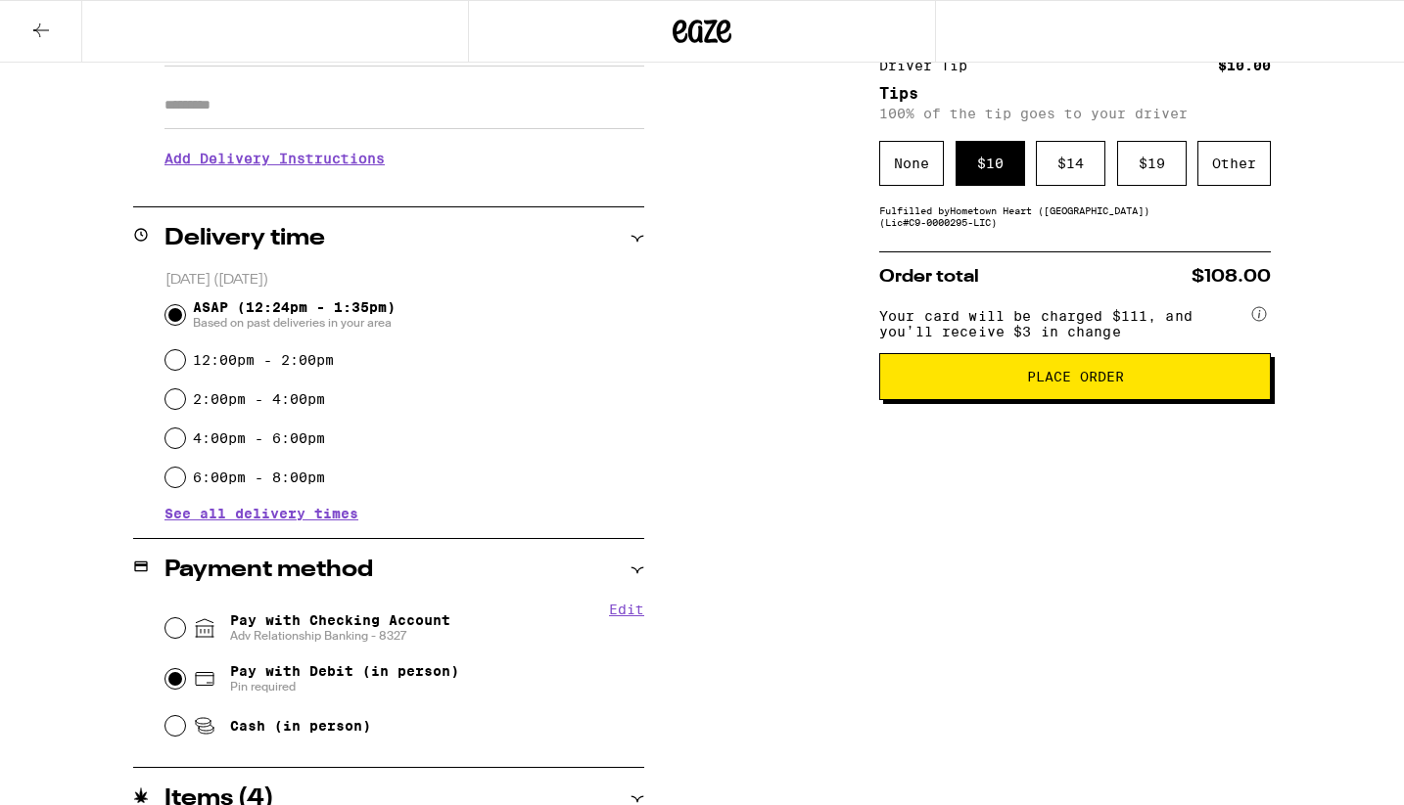
click at [926, 384] on span "Place Order" at bounding box center [1075, 377] width 358 height 14
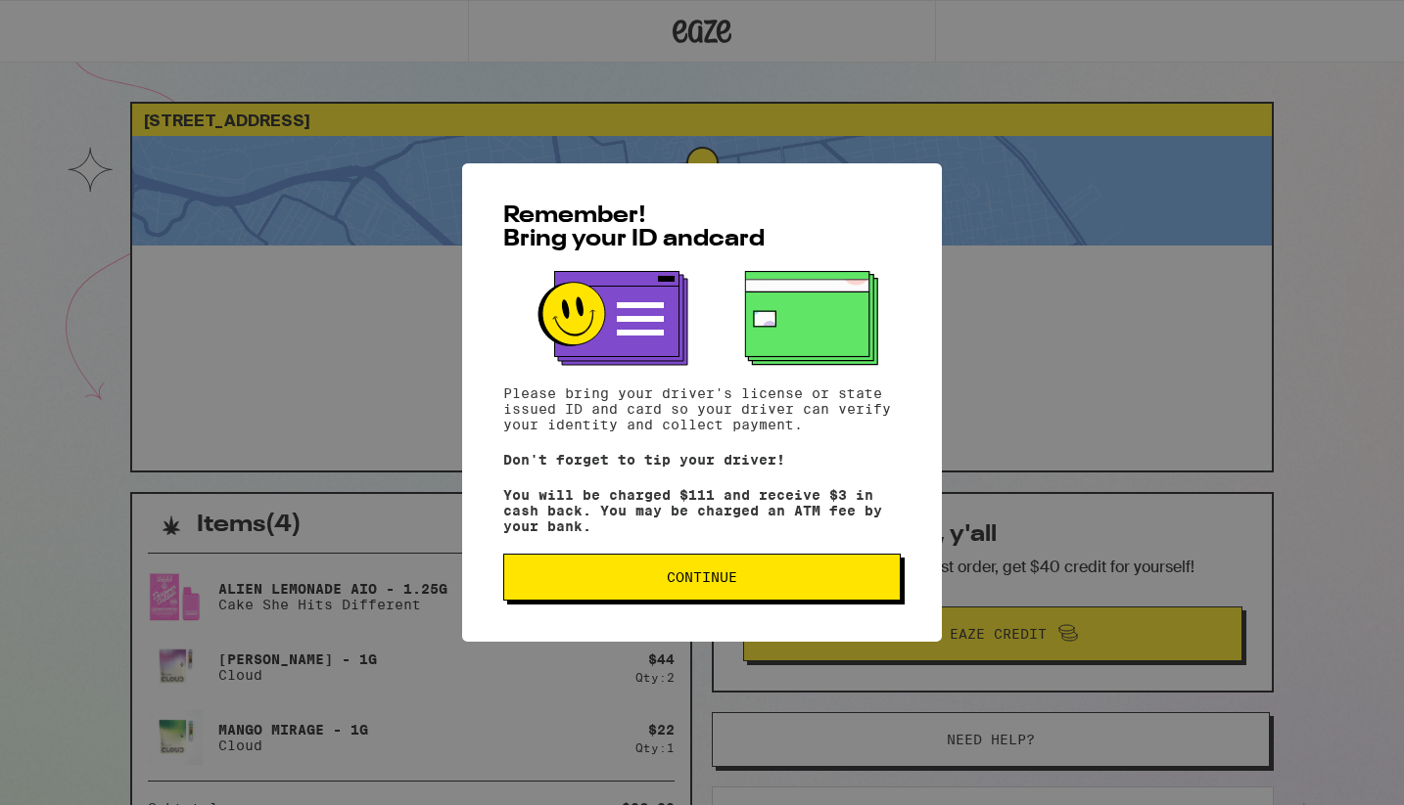
click at [683, 584] on span "Continue" at bounding box center [702, 578] width 70 height 14
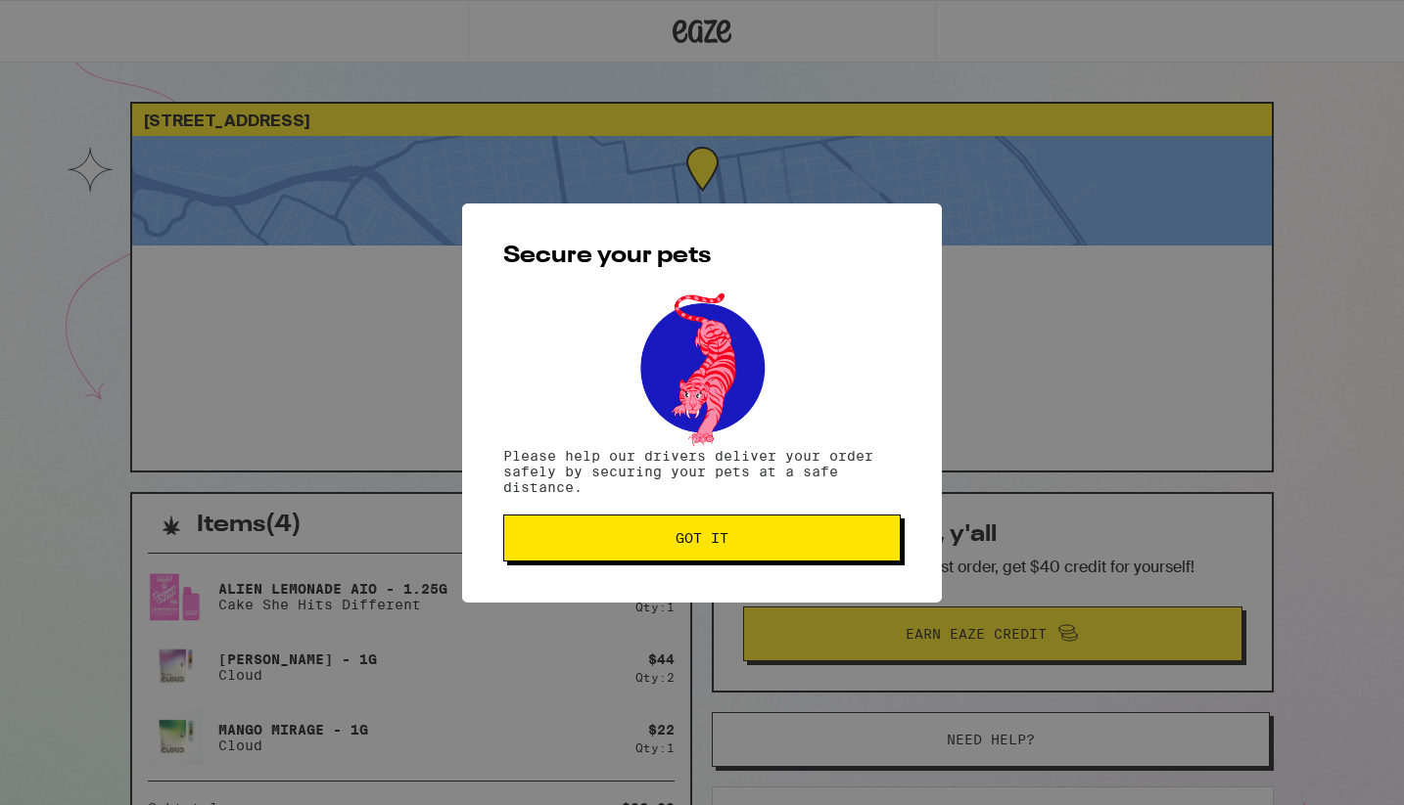
click at [623, 533] on button "Got it" at bounding box center [701, 538] width 397 height 47
